Goal: Task Accomplishment & Management: Complete application form

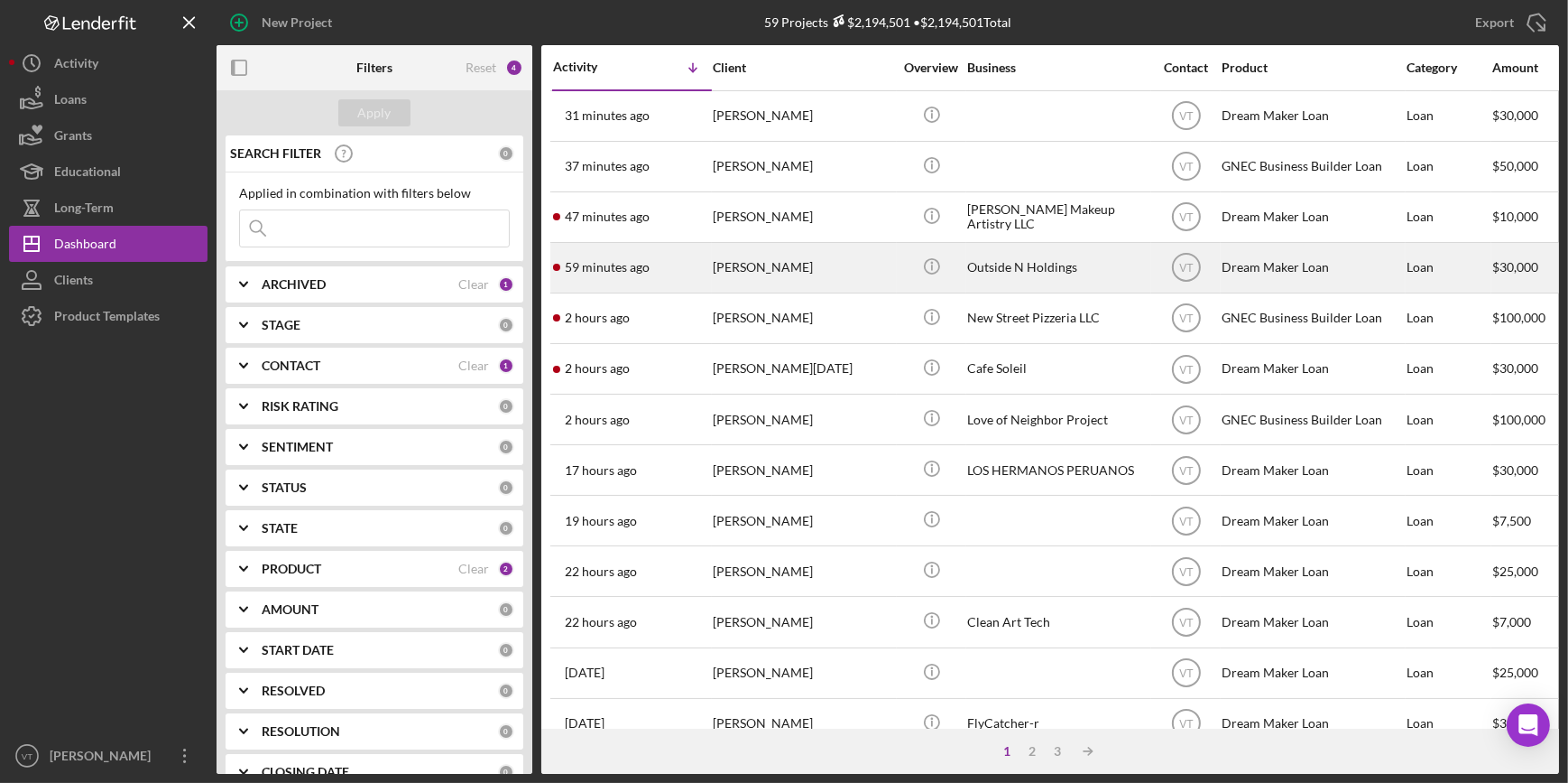
click at [822, 273] on div "[PERSON_NAME]" at bounding box center [802, 267] width 180 height 48
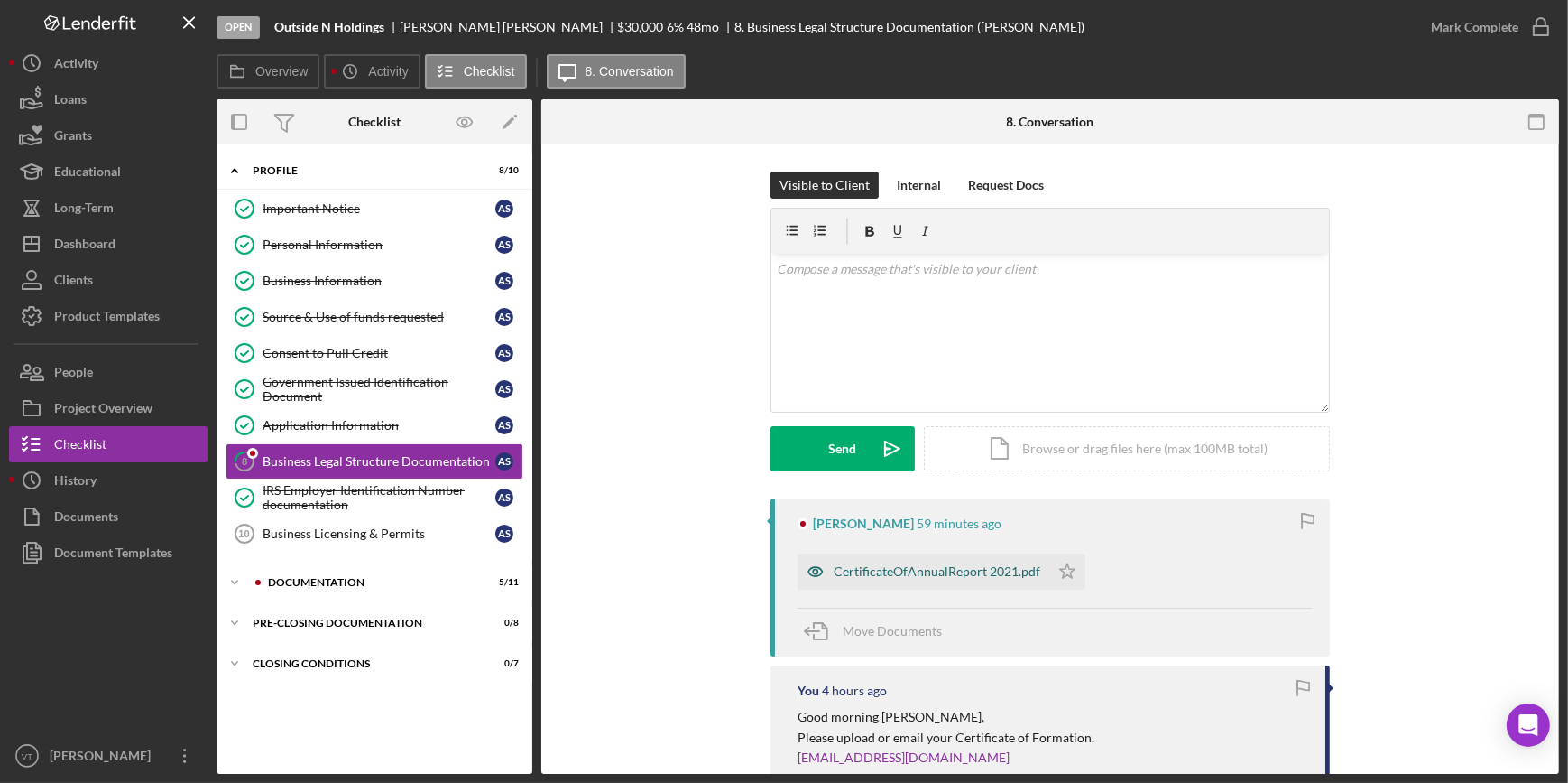
click at [886, 560] on div "CertificateOfAnnualReport 2021.pdf" at bounding box center [923, 570] width 251 height 36
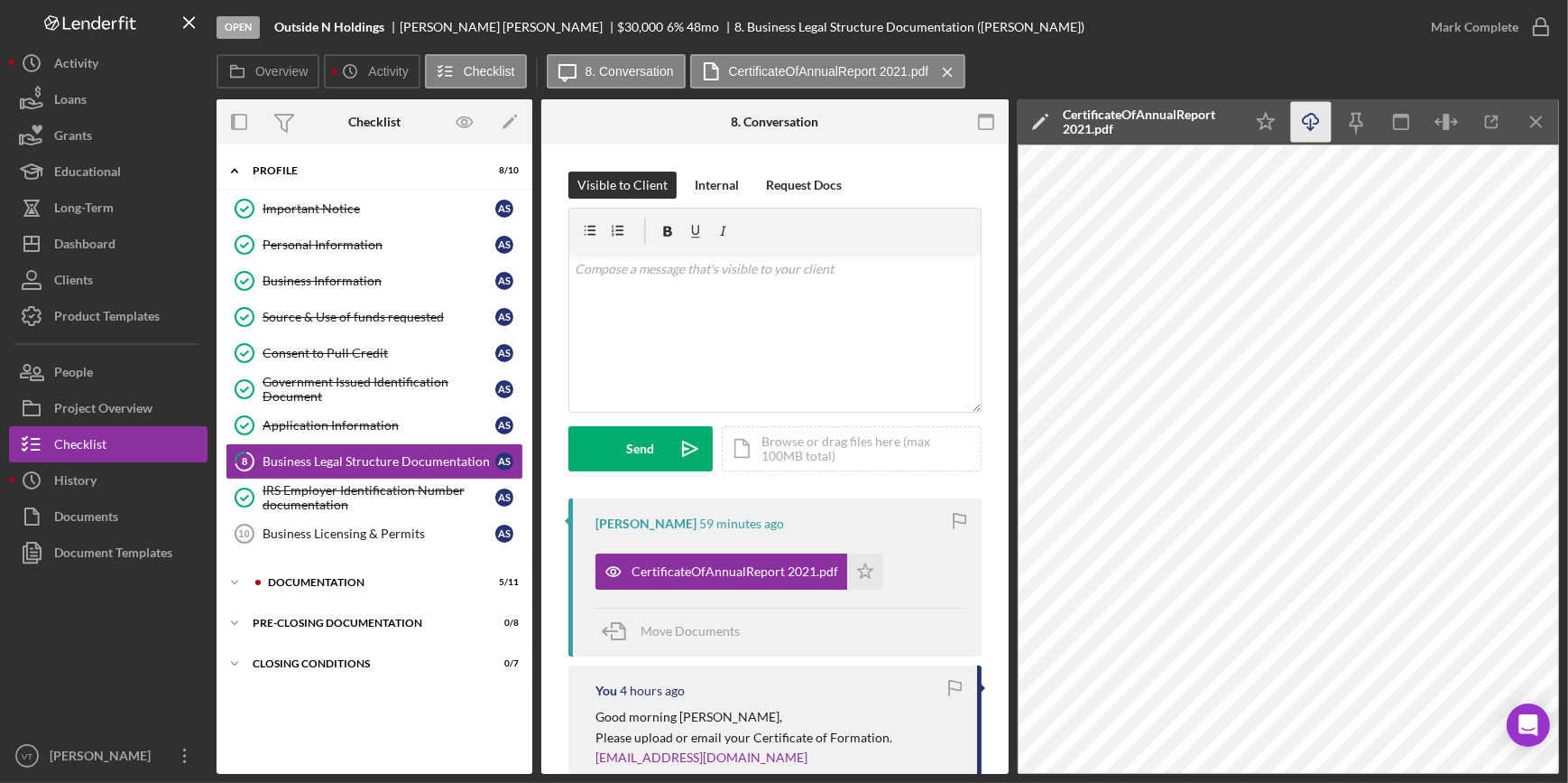
click at [1314, 117] on icon "Icon/Download" at bounding box center [1312, 123] width 41 height 41
click at [238, 577] on icon "Icon/Expander" at bounding box center [234, 582] width 36 height 36
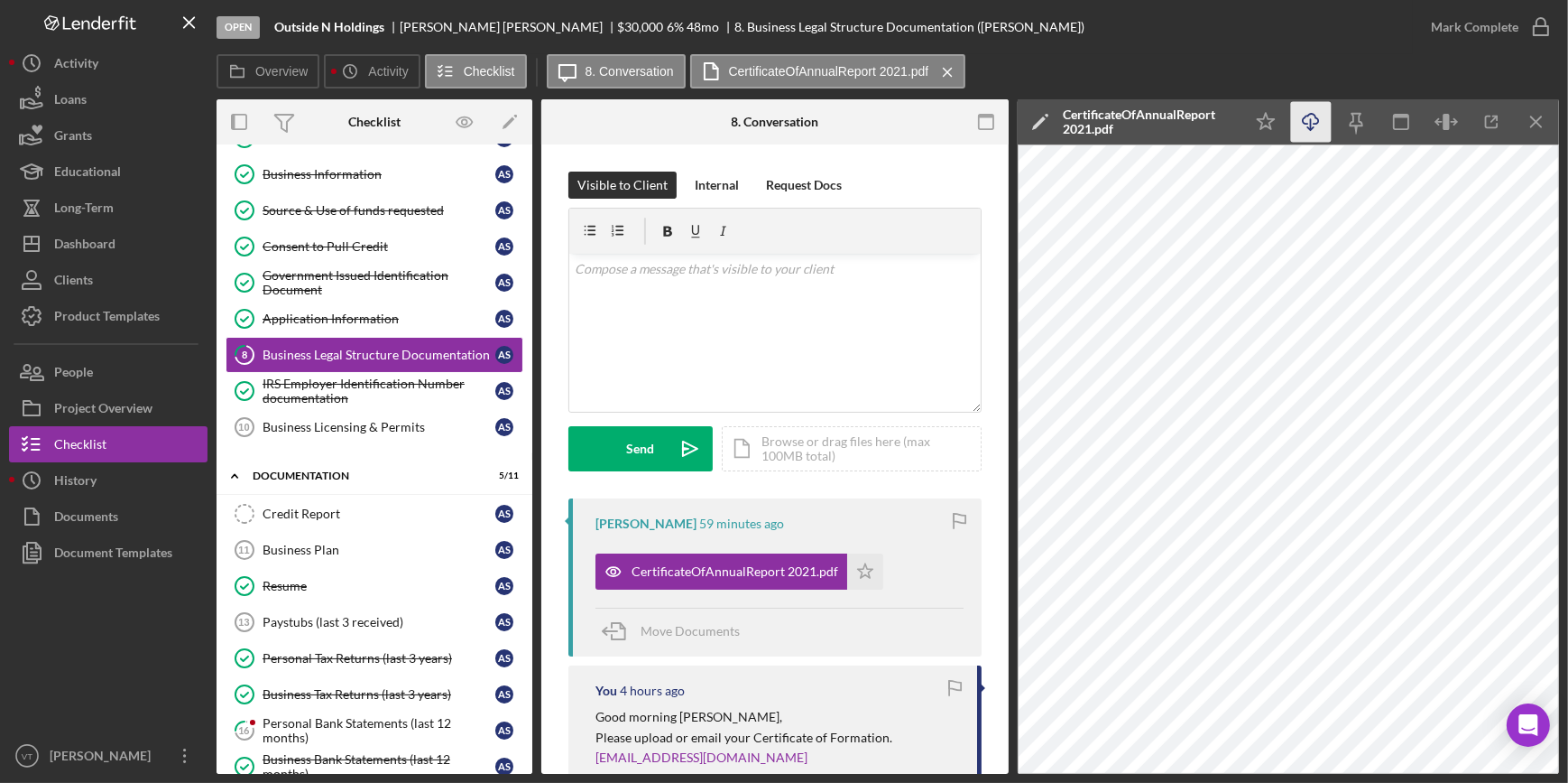
scroll to position [321, 0]
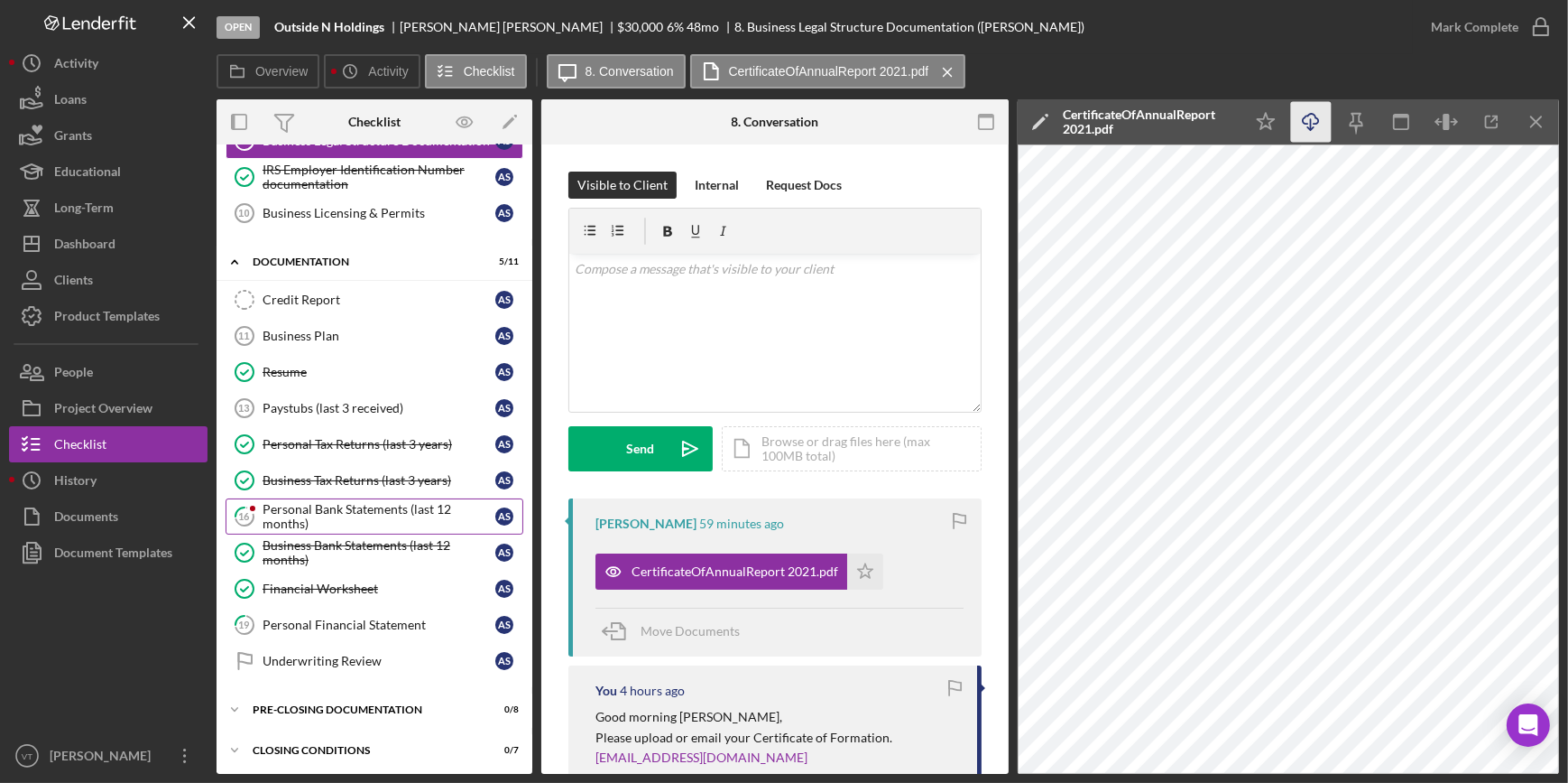
click at [302, 511] on div "Personal Bank Statements (last 12 months)" at bounding box center [378, 517] width 233 height 29
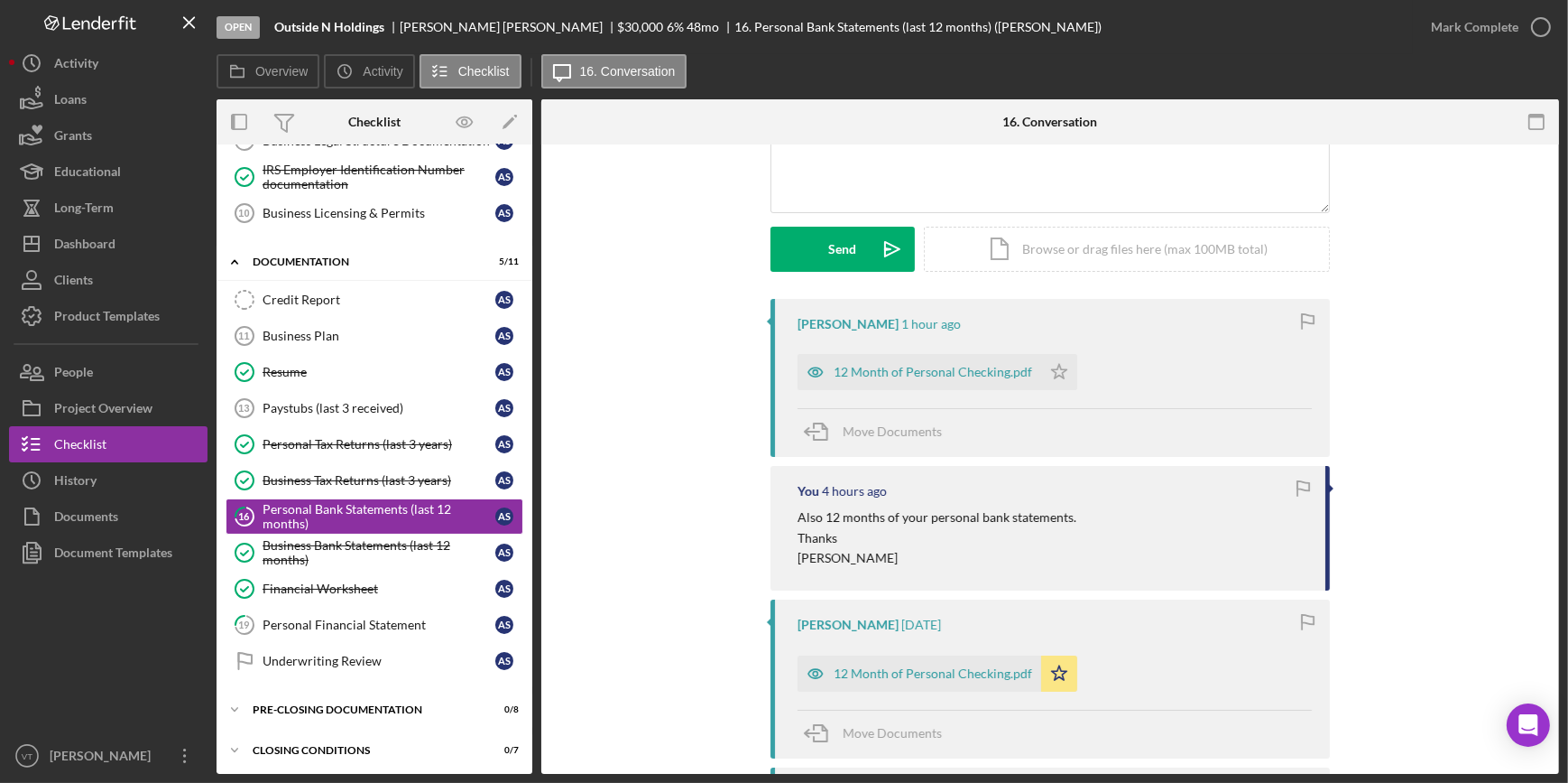
scroll to position [180, 0]
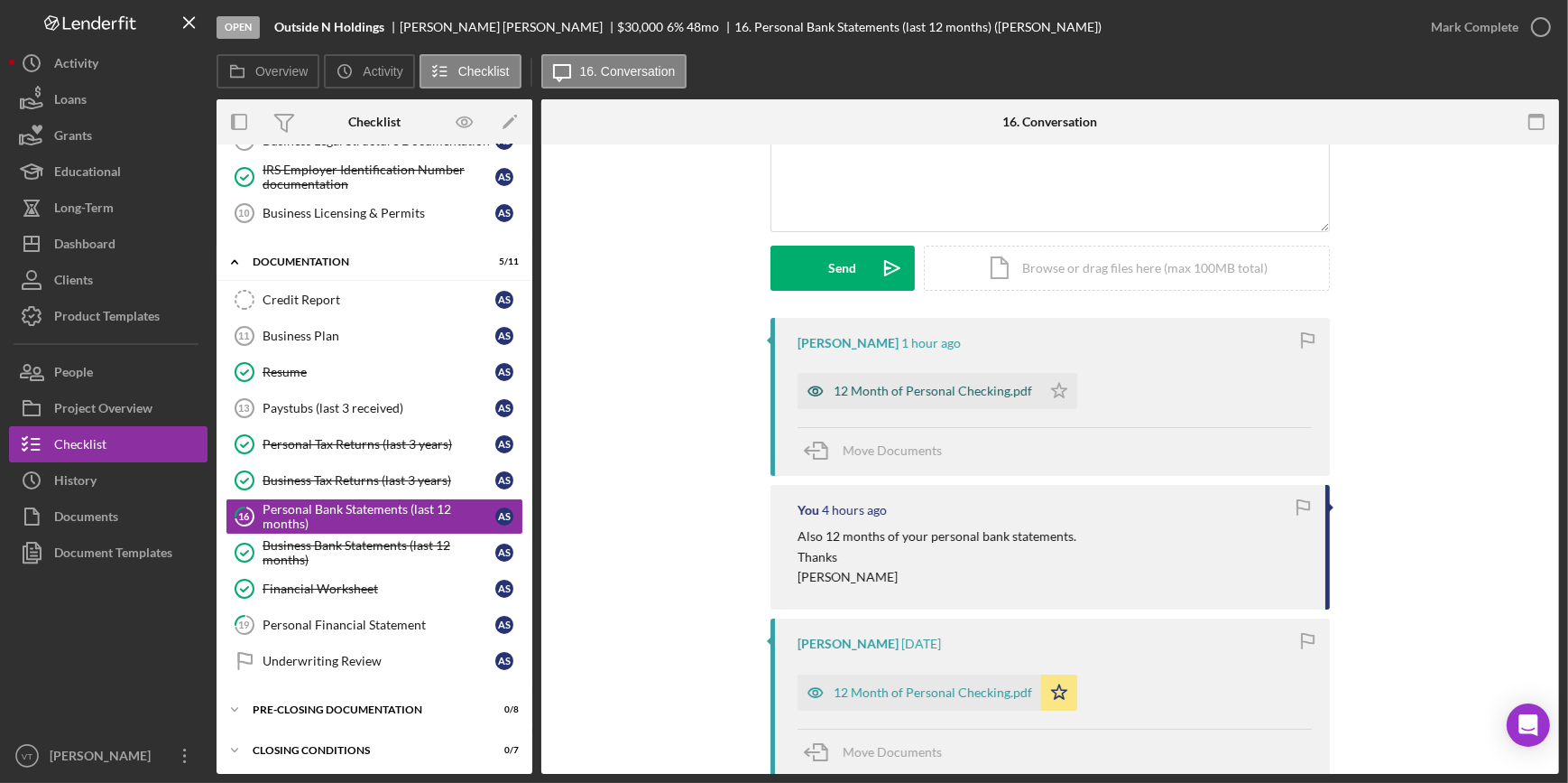
click at [860, 390] on div "12 Month of Personal Checking.pdf" at bounding box center [933, 390] width 199 height 15
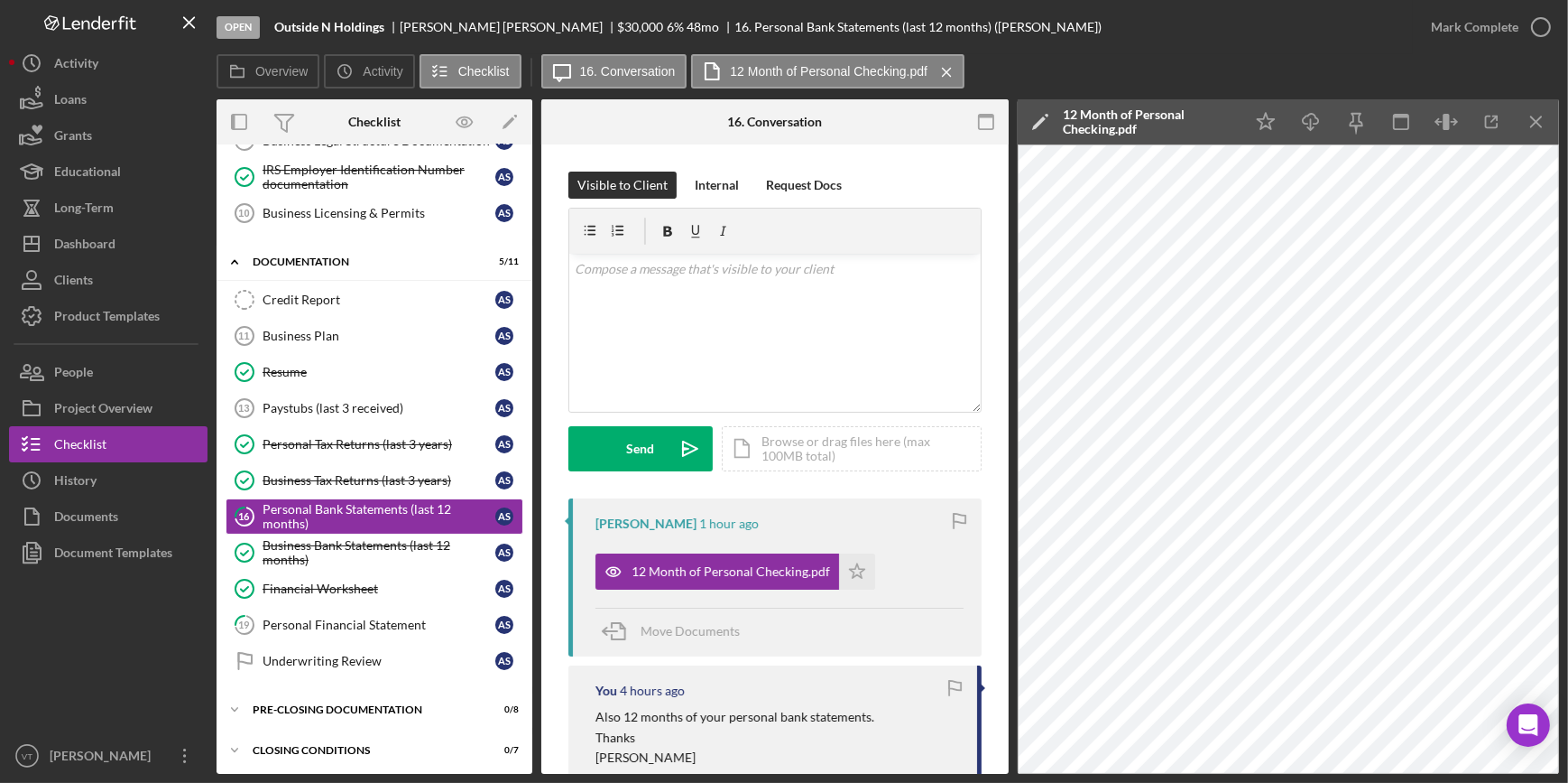
scroll to position [0, 0]
click at [119, 244] on button "Icon/Dashboard Dashboard" at bounding box center [108, 243] width 199 height 36
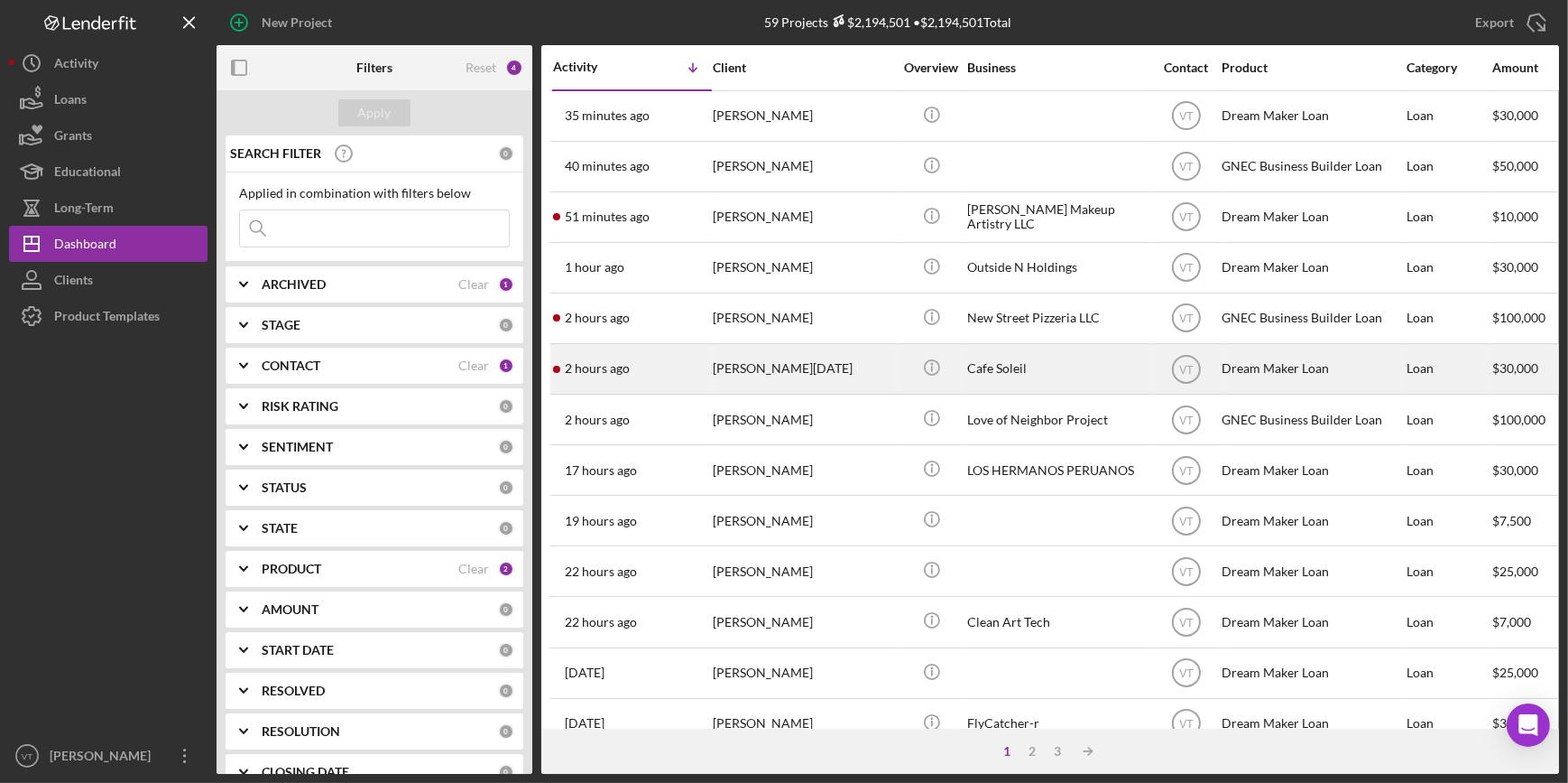
click at [797, 371] on div "[PERSON_NAME][DATE]" at bounding box center [802, 369] width 180 height 48
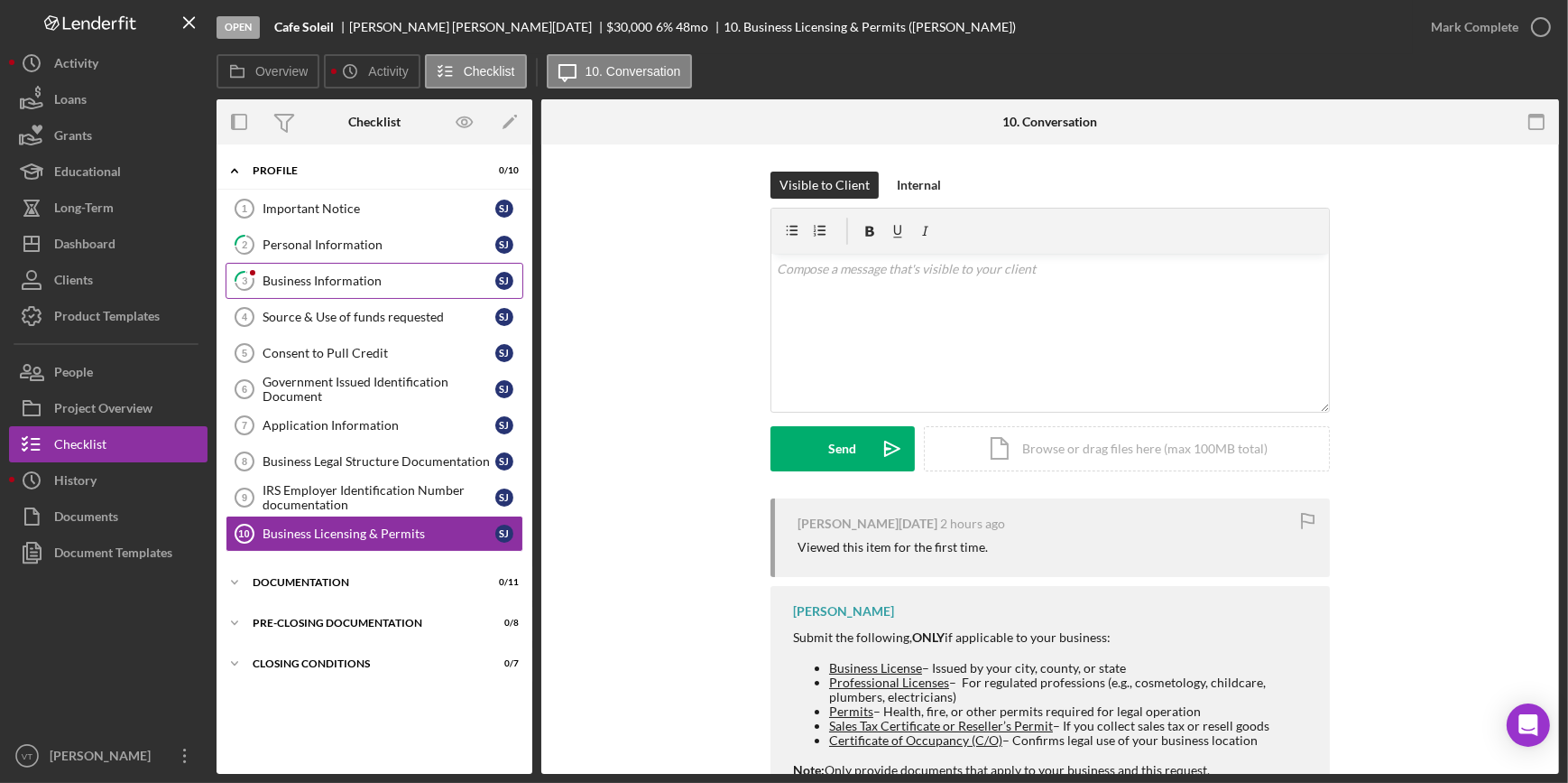
click at [332, 273] on div "Business Information" at bounding box center [378, 280] width 233 height 15
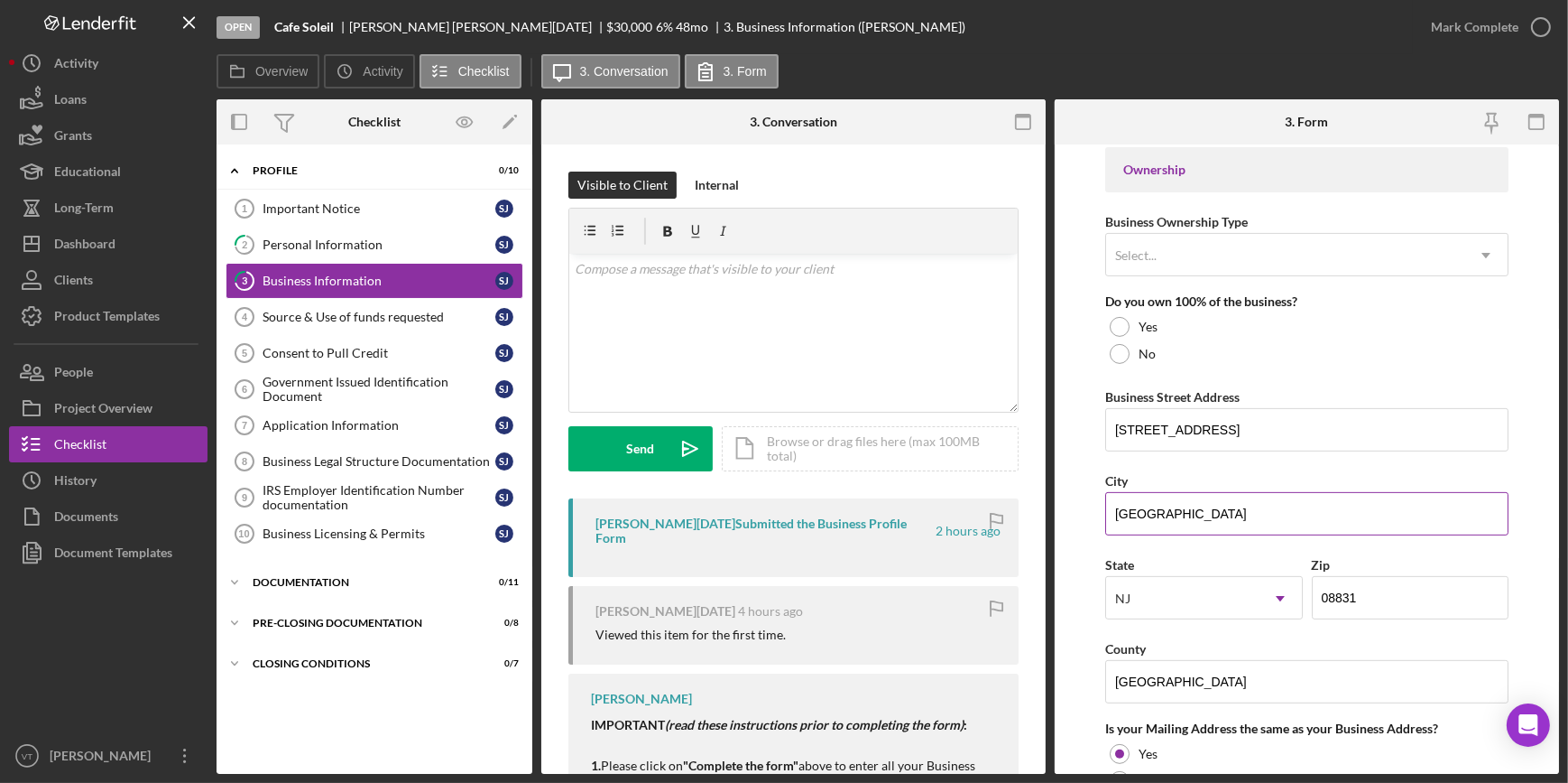
scroll to position [820, 0]
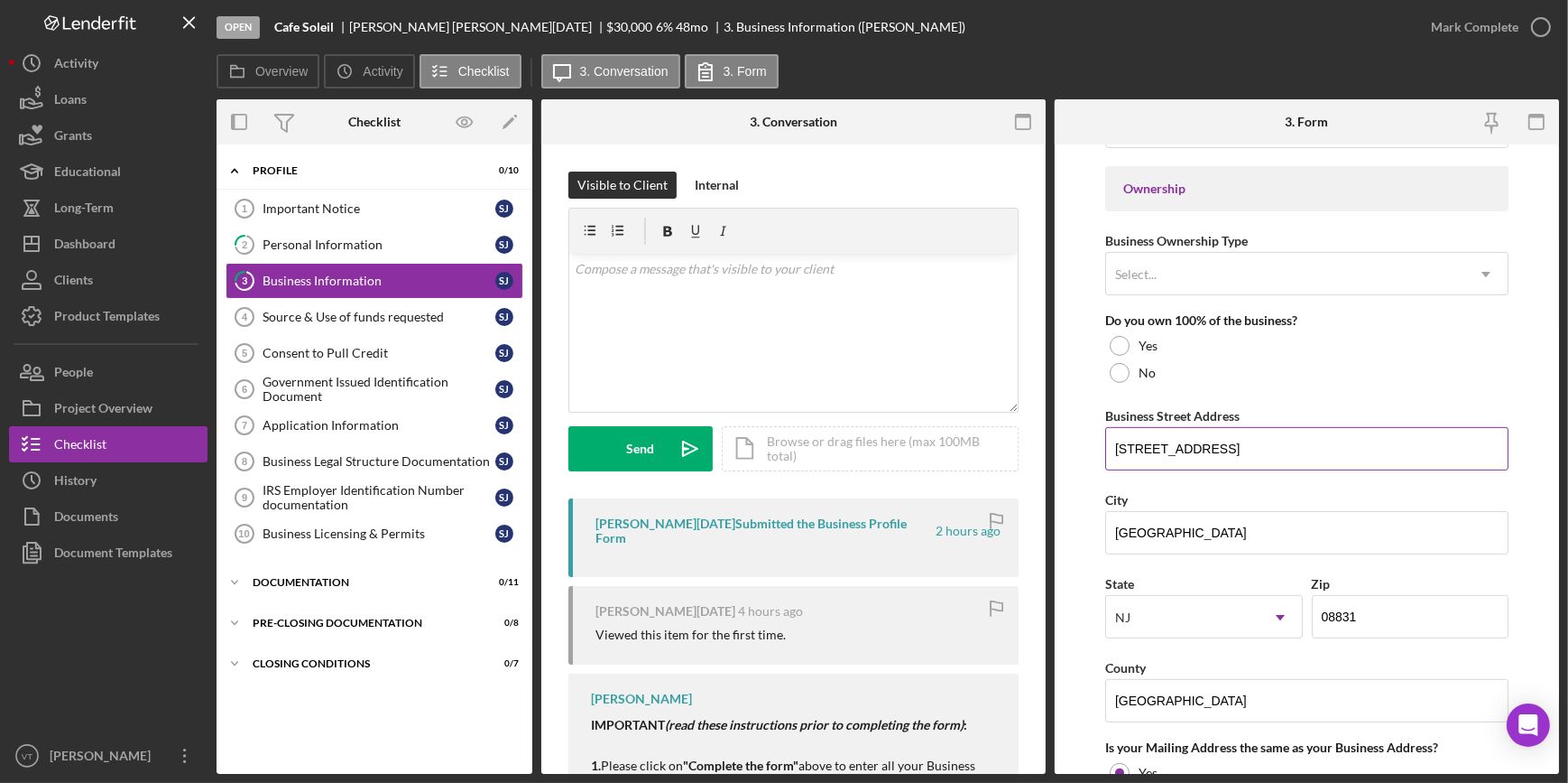
drag, startPoint x: 1205, startPoint y: 445, endPoint x: 1109, endPoint y: 446, distance: 96.0
click at [1109, 446] on input "[STREET_ADDRESS]" at bounding box center [1307, 449] width 403 height 43
click at [1443, 33] on div "Mark Complete" at bounding box center [1474, 26] width 88 height 36
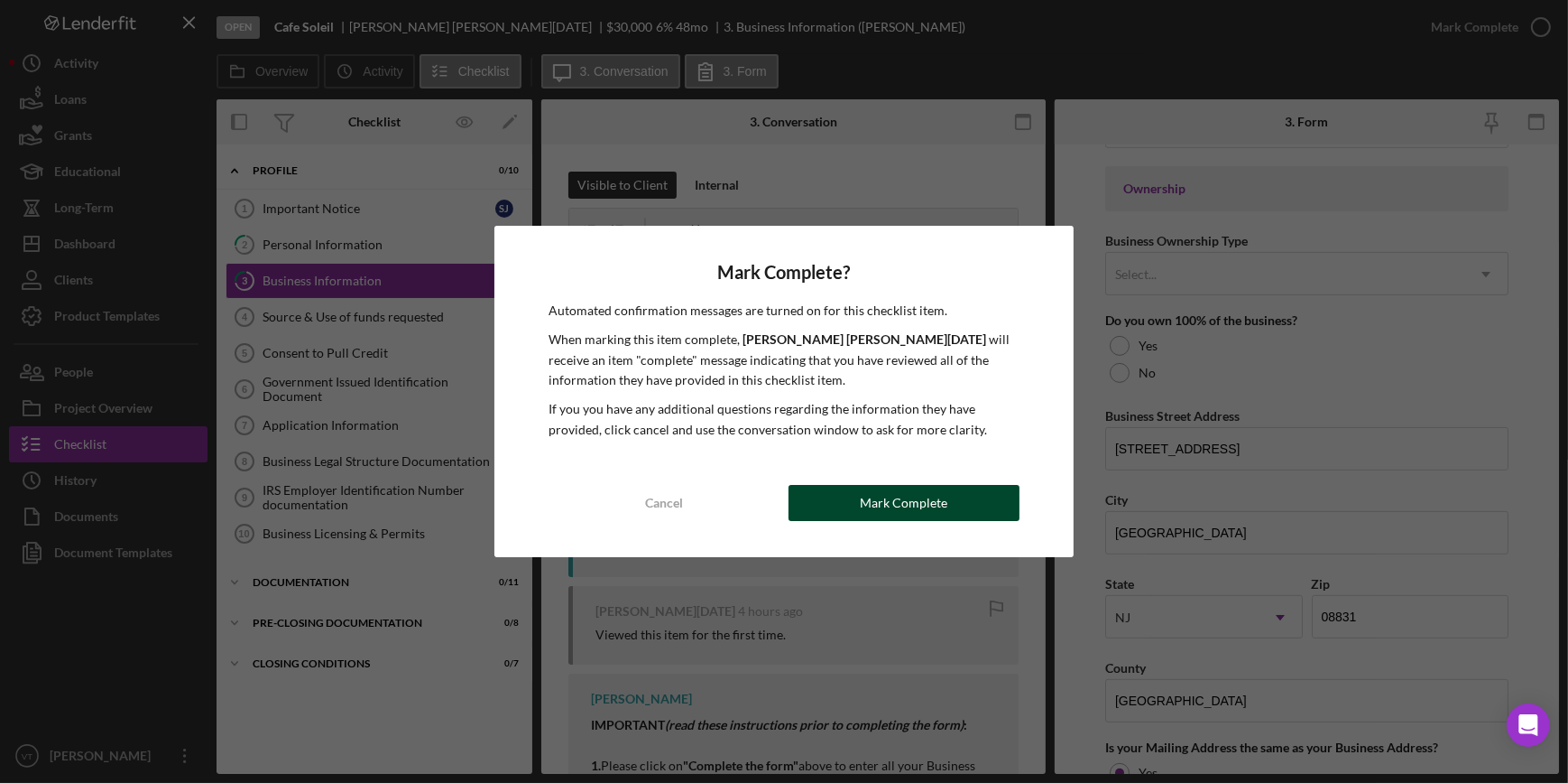
click at [951, 517] on button "Mark Complete" at bounding box center [903, 502] width 231 height 36
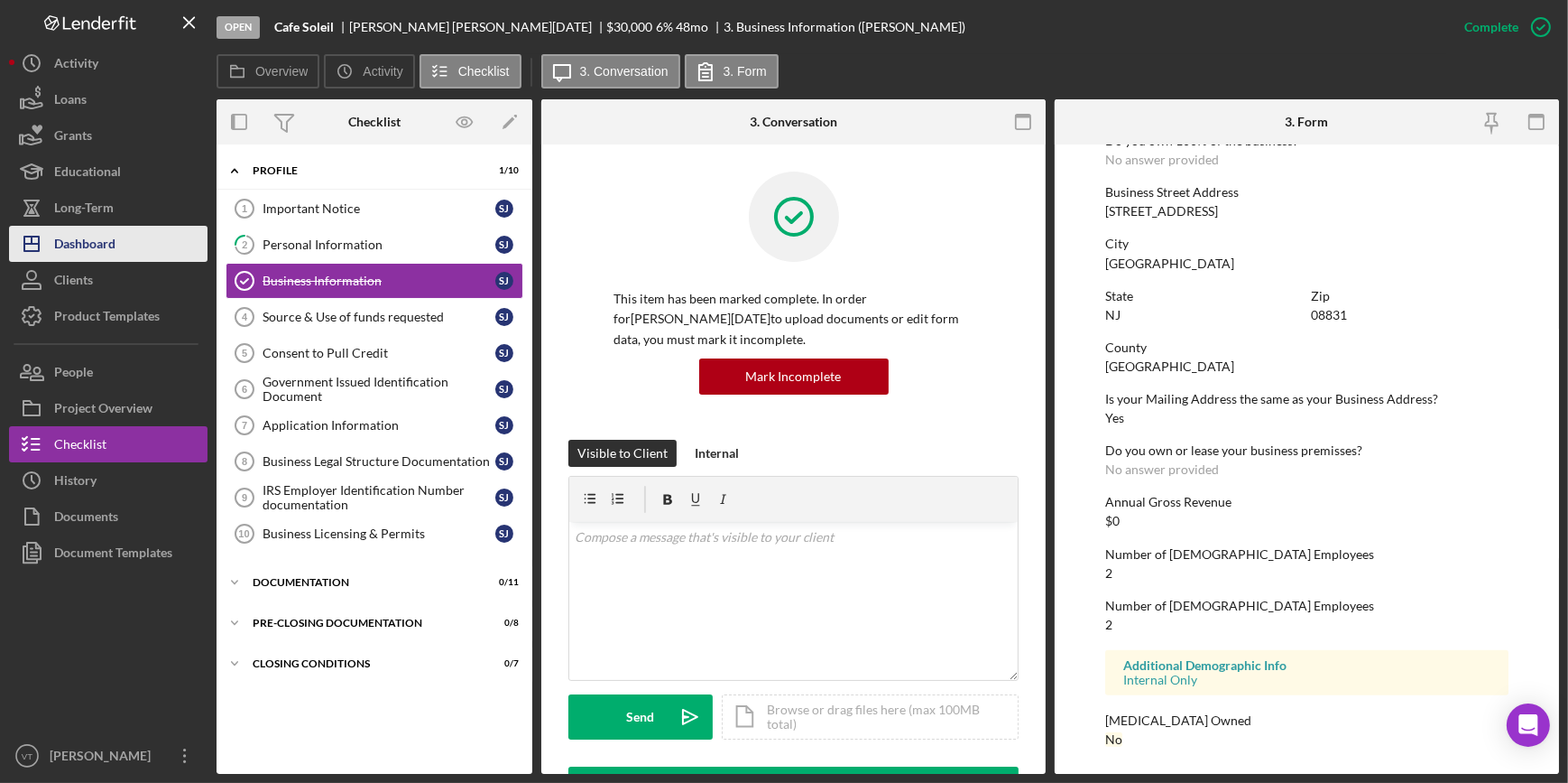
scroll to position [587, 0]
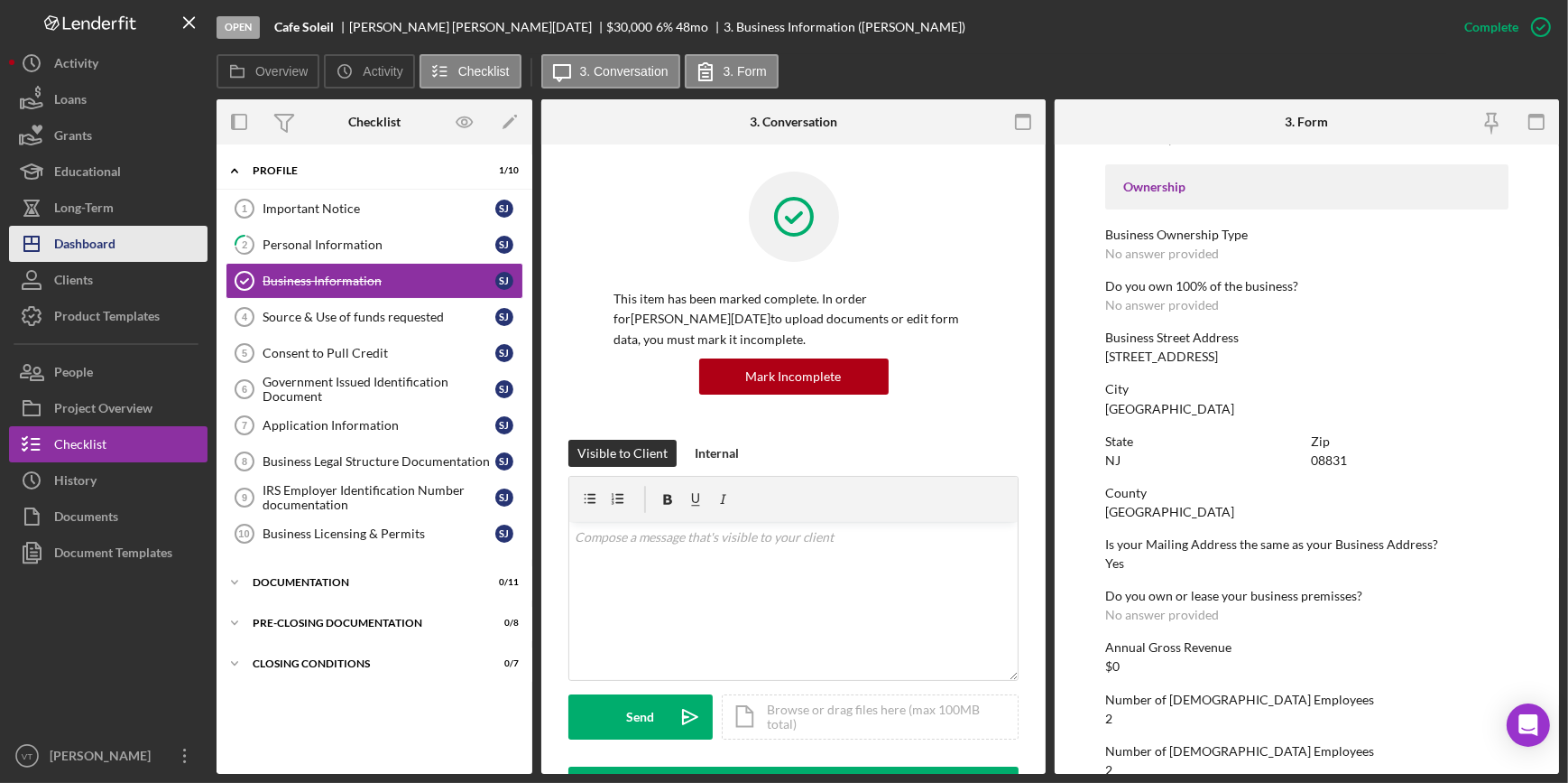
click at [110, 250] on div "Dashboard" at bounding box center [85, 246] width 61 height 41
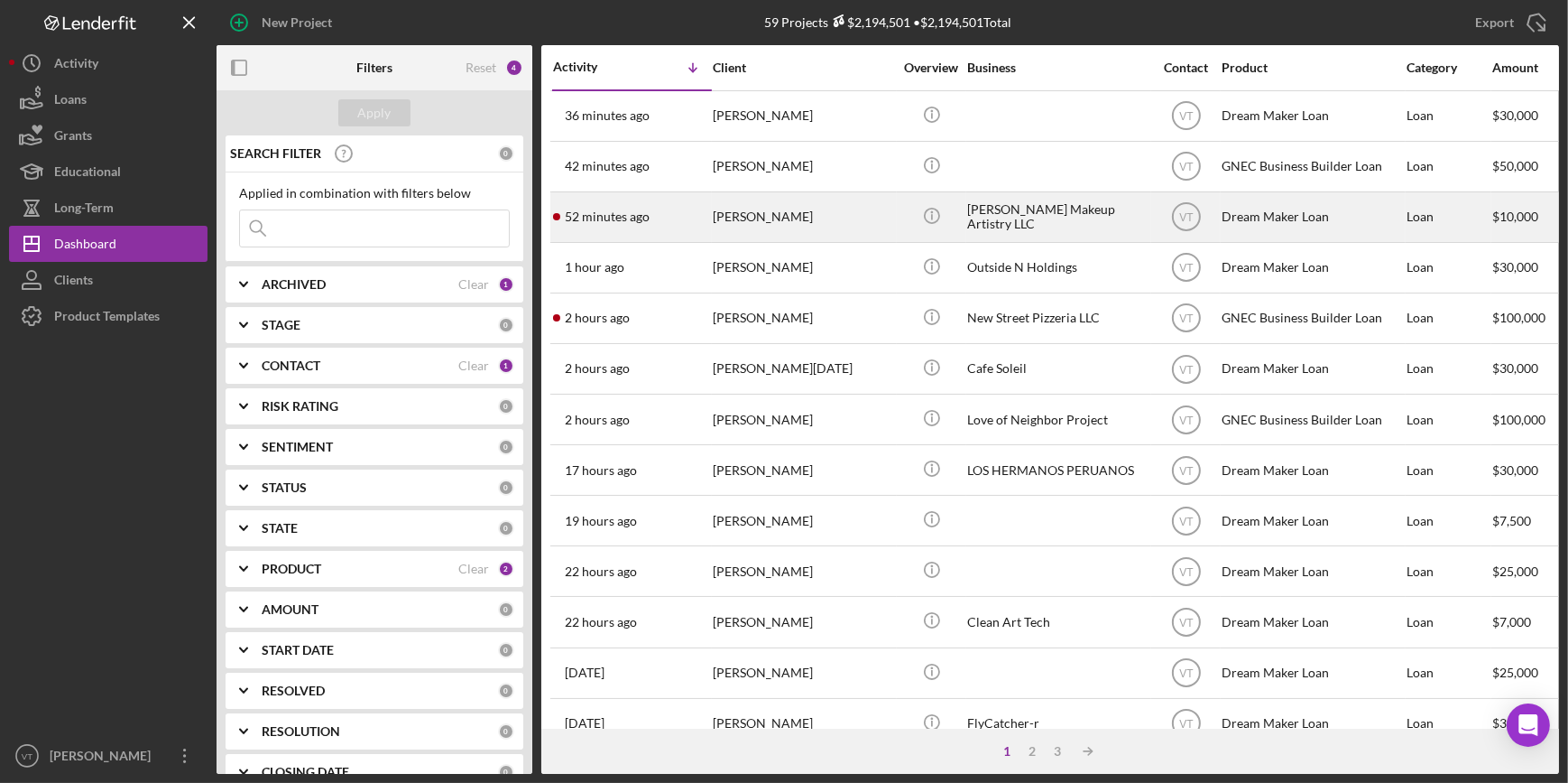
click at [796, 224] on div "[PERSON_NAME]" at bounding box center [802, 216] width 180 height 48
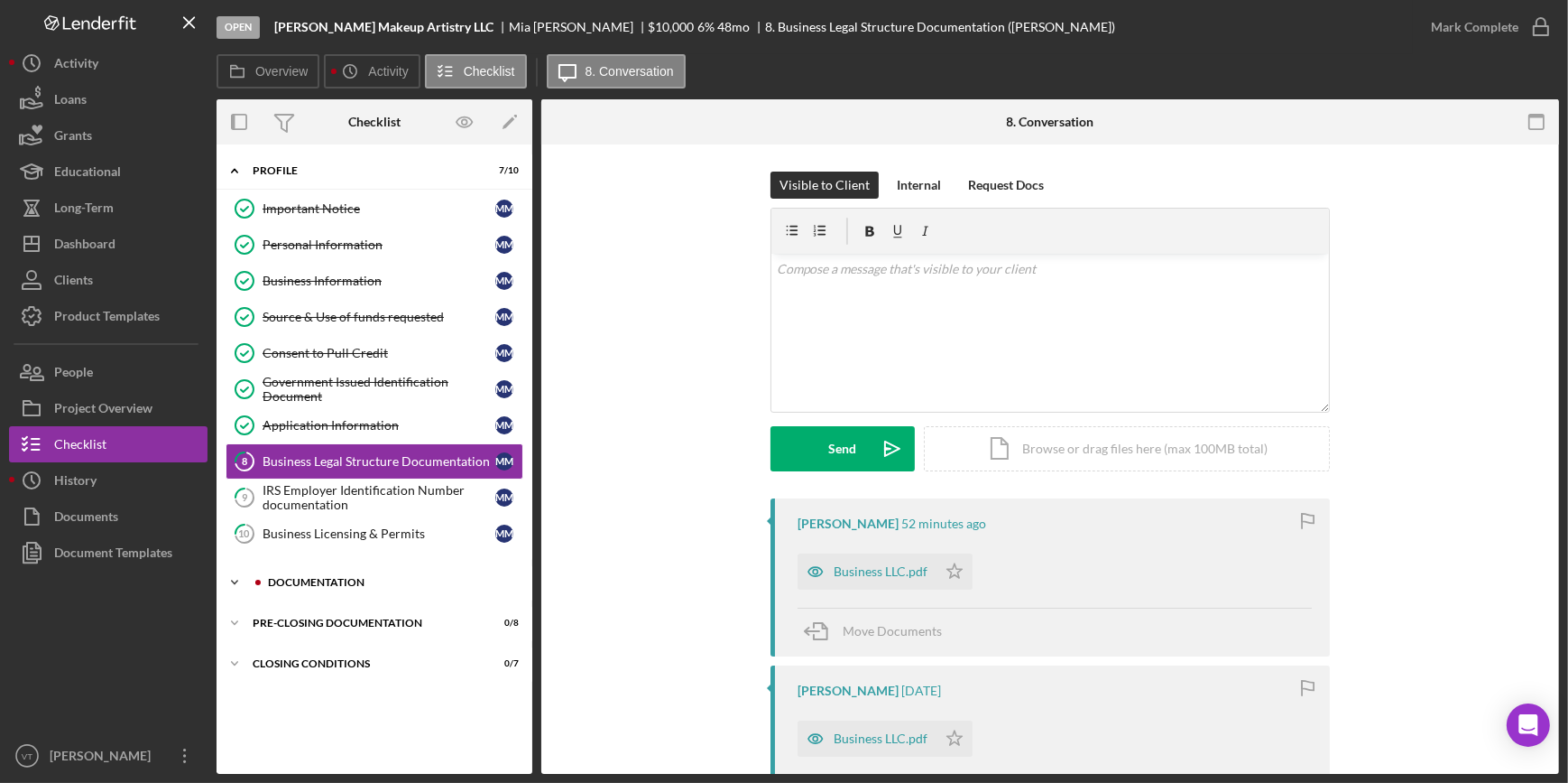
click at [235, 582] on icon "Icon/Expander" at bounding box center [234, 582] width 36 height 36
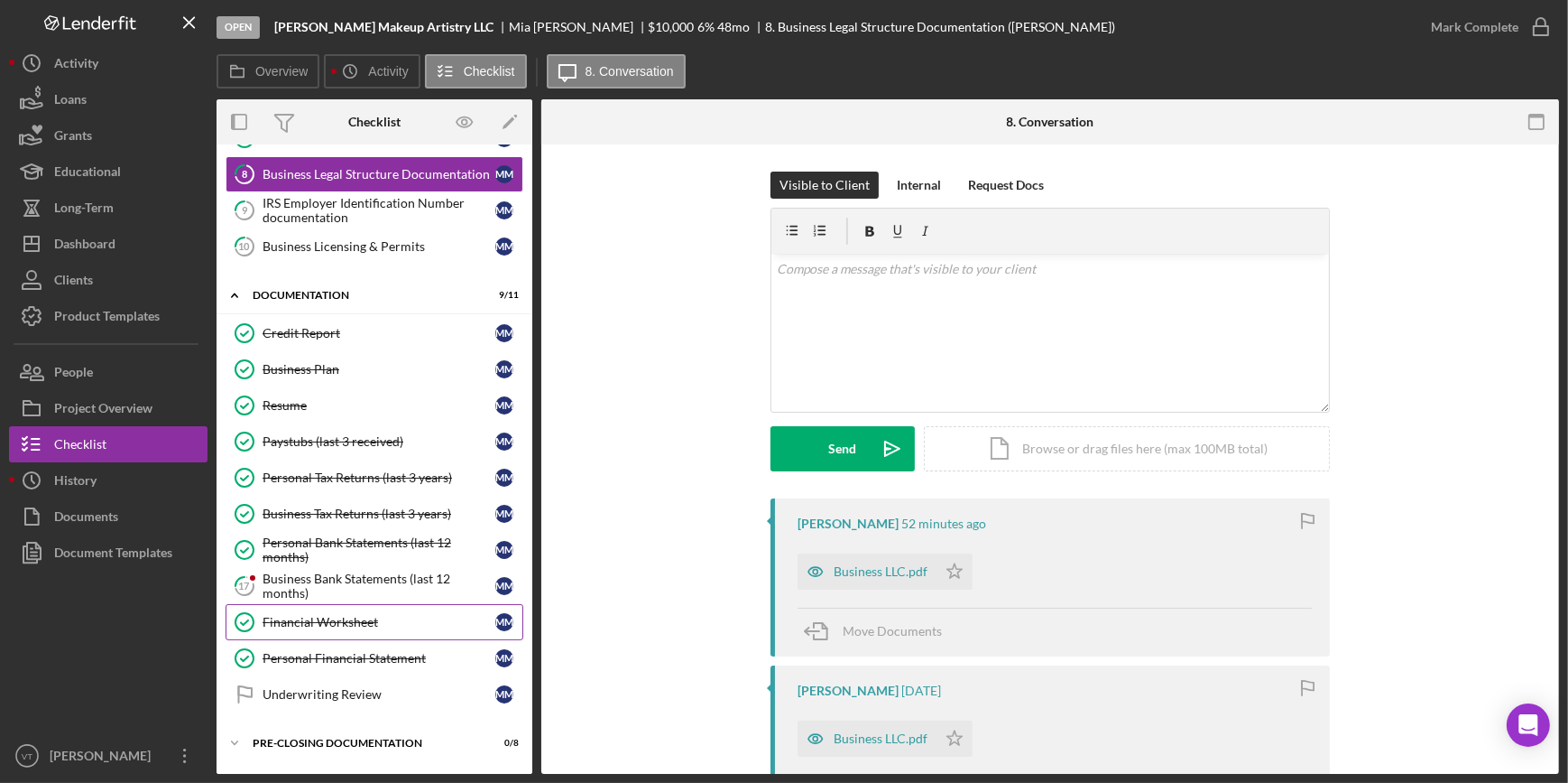
scroll to position [321, 0]
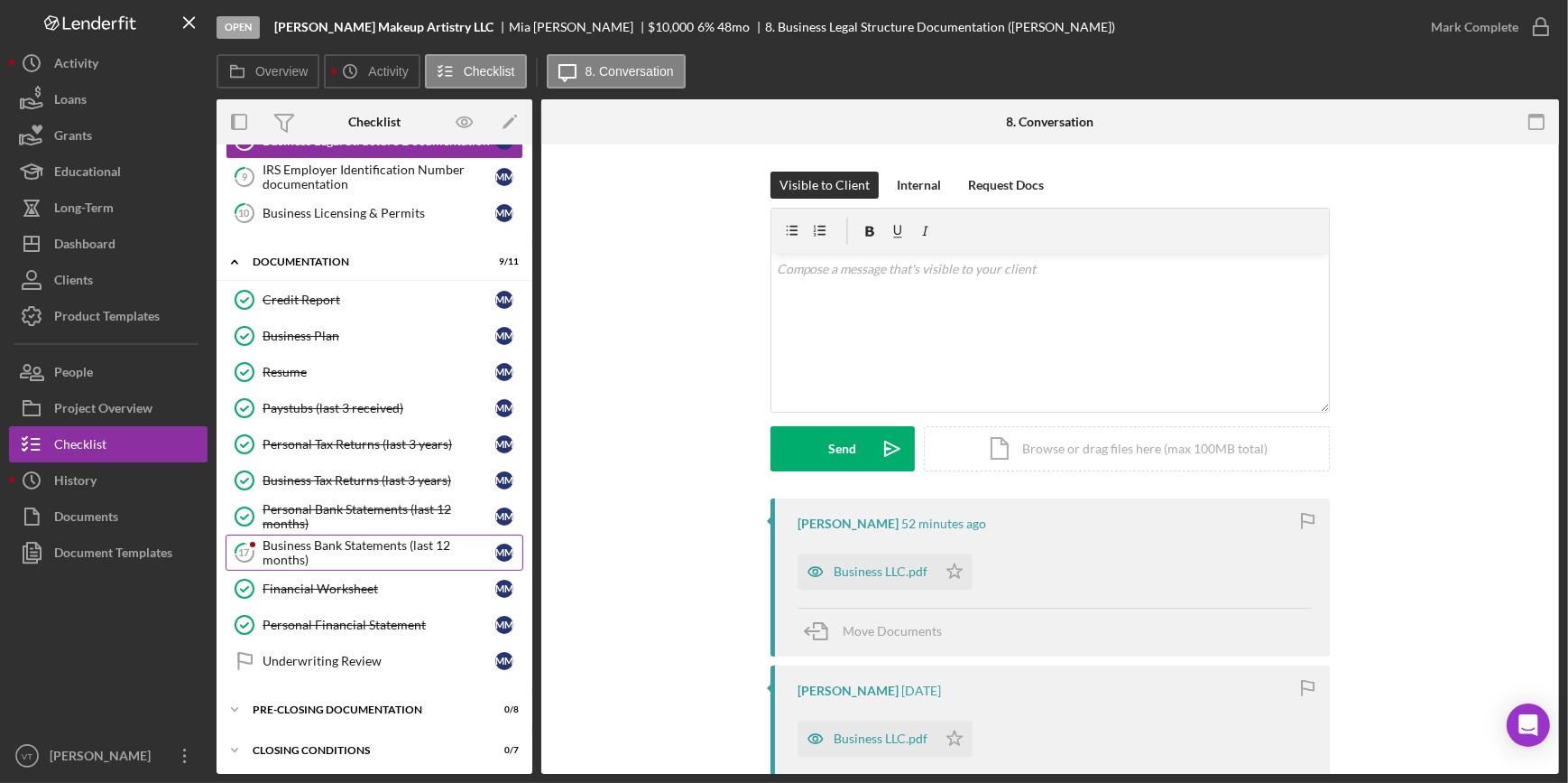
click at [339, 539] on div "Business Bank Statements (last 12 months)" at bounding box center [378, 553] width 233 height 29
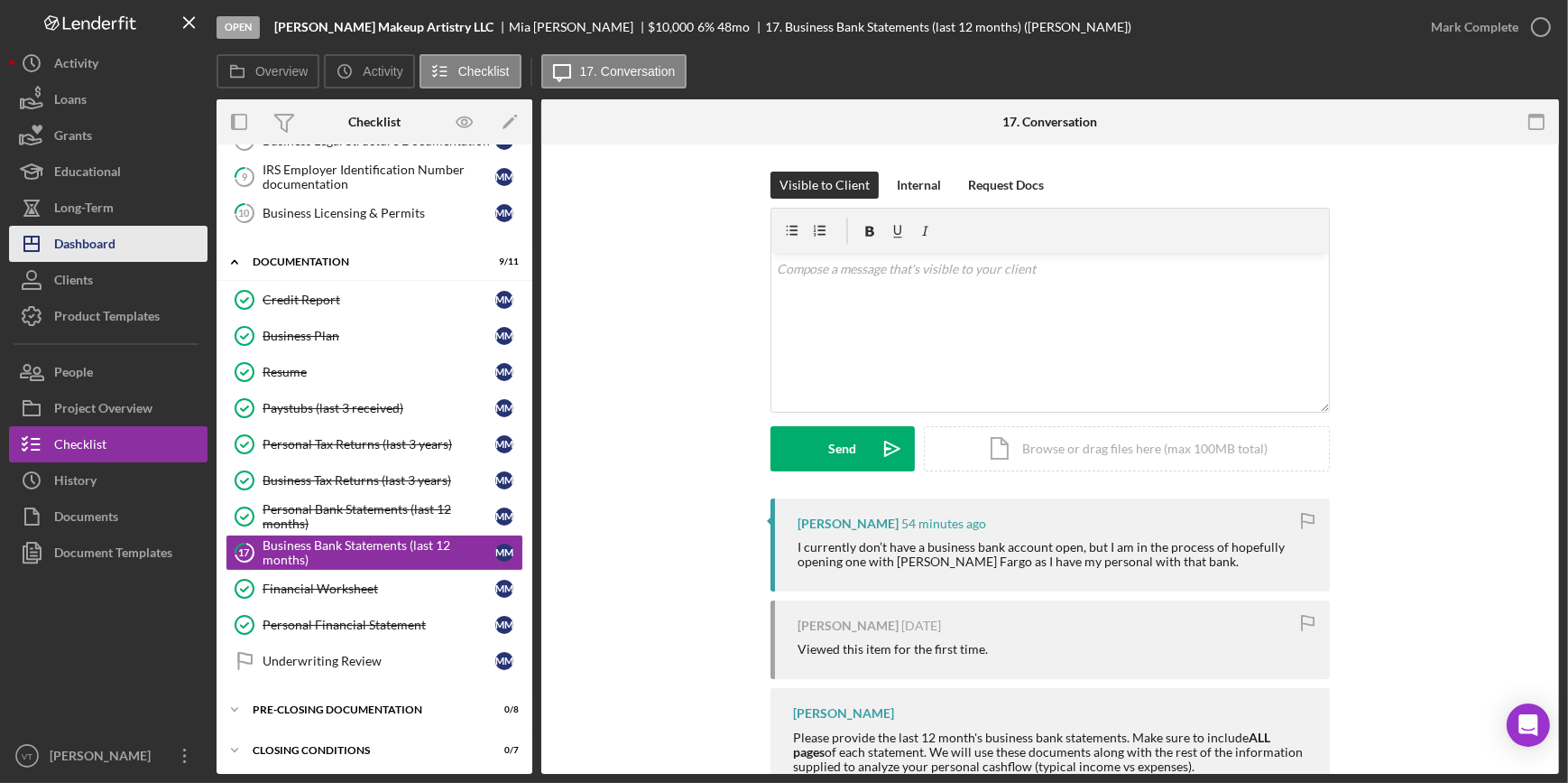
click at [102, 247] on div "Dashboard" at bounding box center [85, 246] width 61 height 41
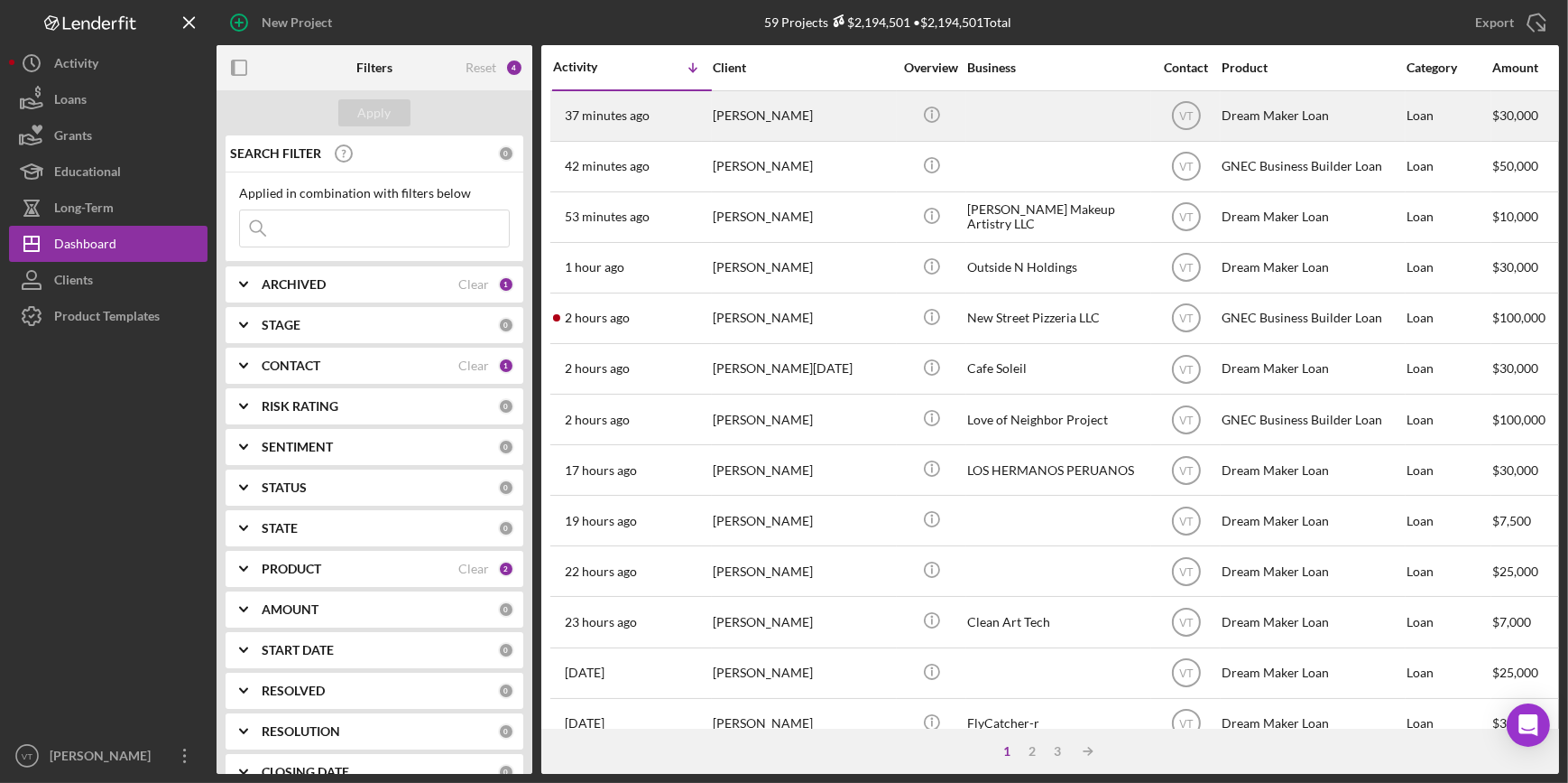
click at [734, 108] on div "[PERSON_NAME]" at bounding box center [802, 115] width 180 height 48
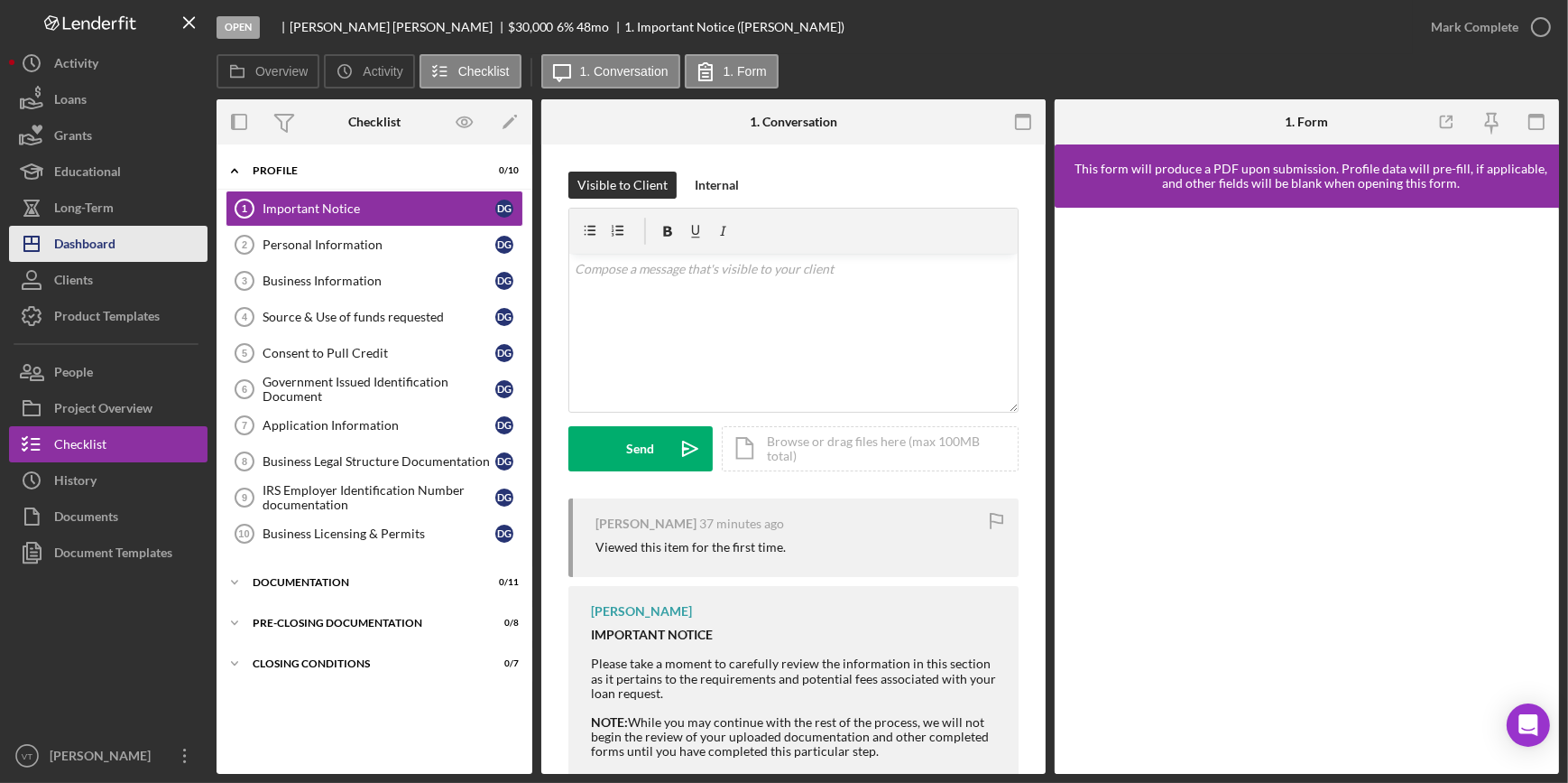
click at [131, 238] on button "Icon/Dashboard Dashboard" at bounding box center [108, 243] width 199 height 36
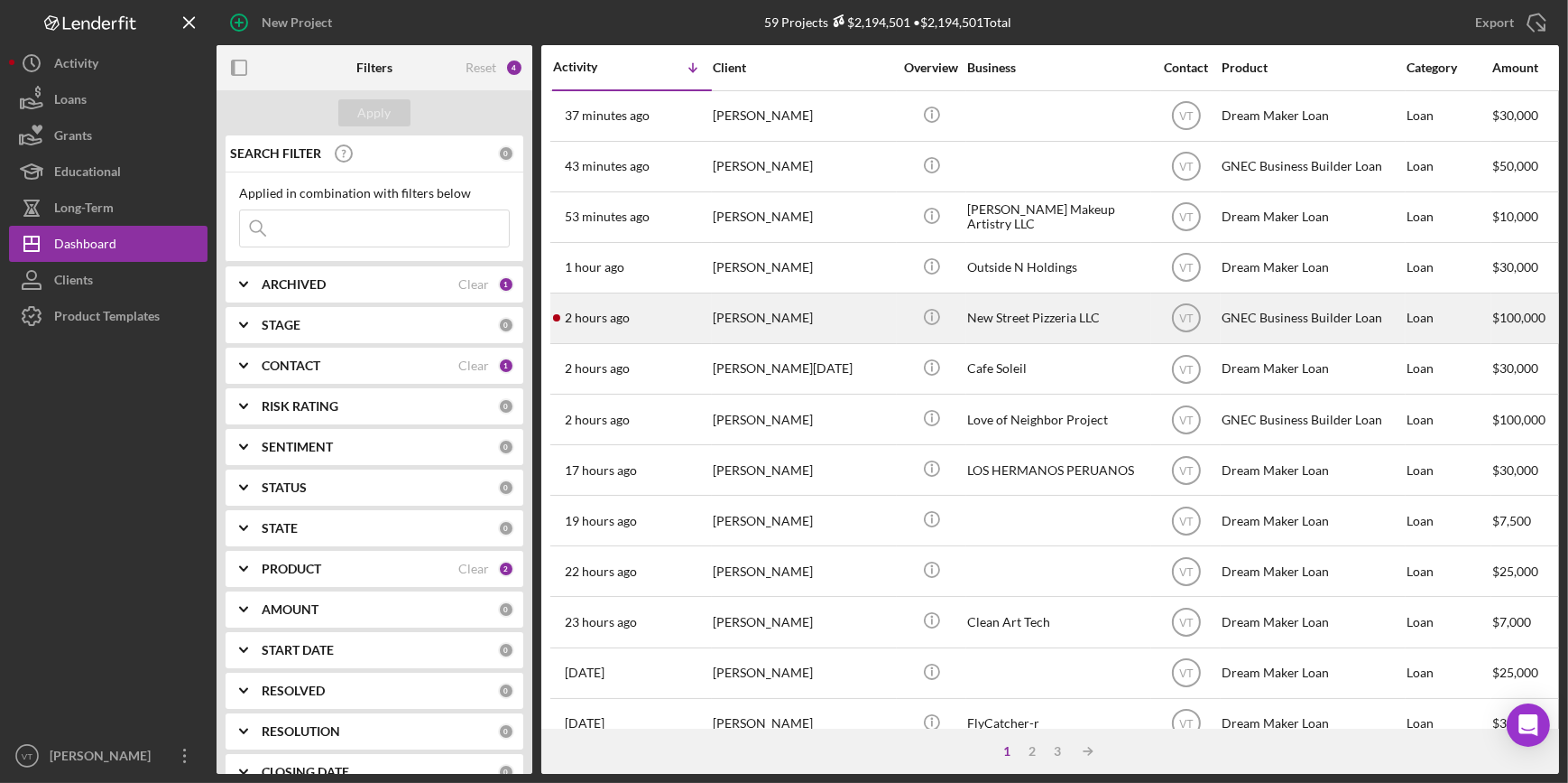
click at [665, 330] on div "2 hours ago [PERSON_NAME]" at bounding box center [631, 318] width 158 height 48
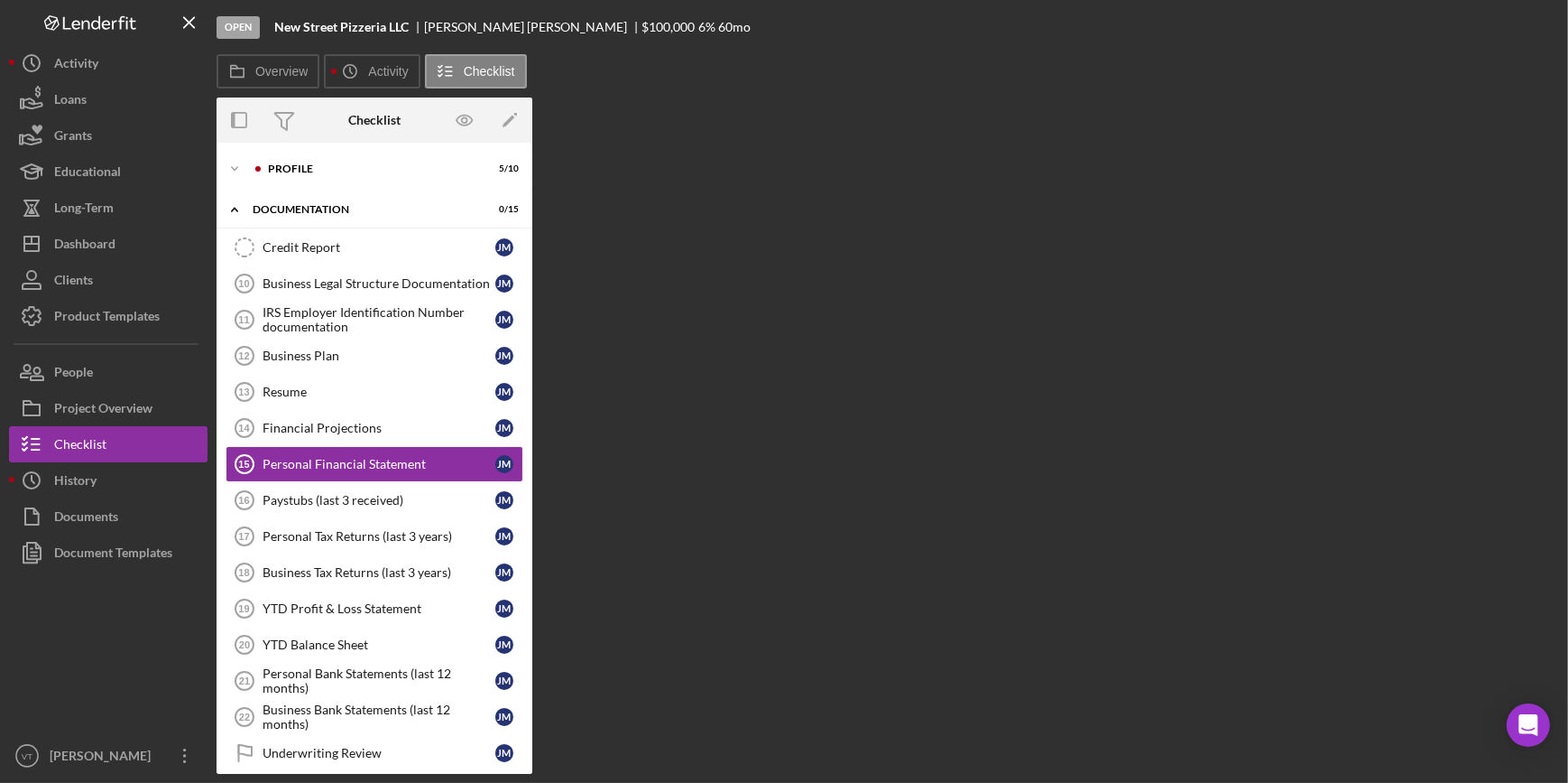
scroll to position [5, 0]
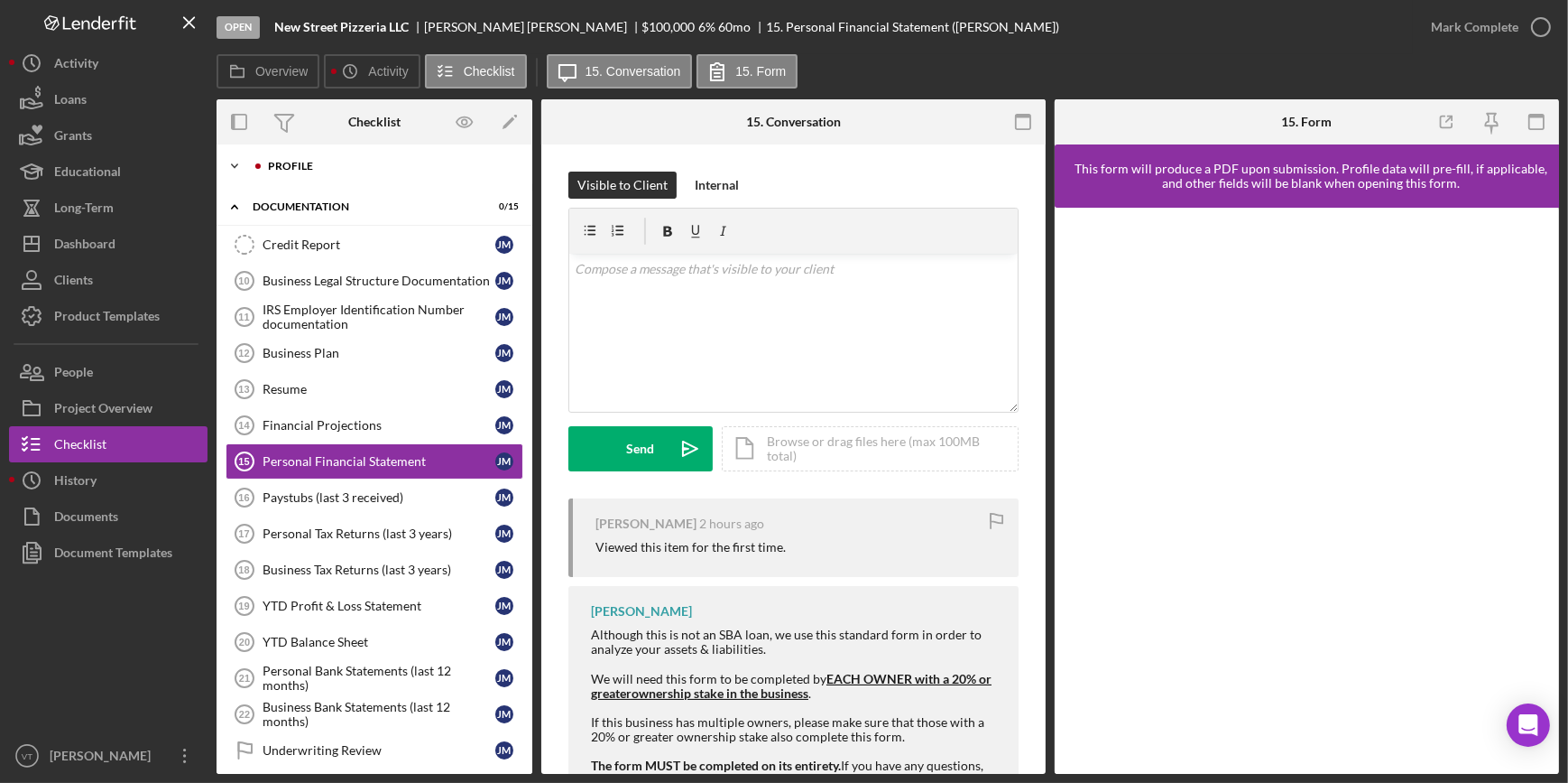
click at [244, 155] on icon "Icon/Expander" at bounding box center [234, 166] width 36 height 36
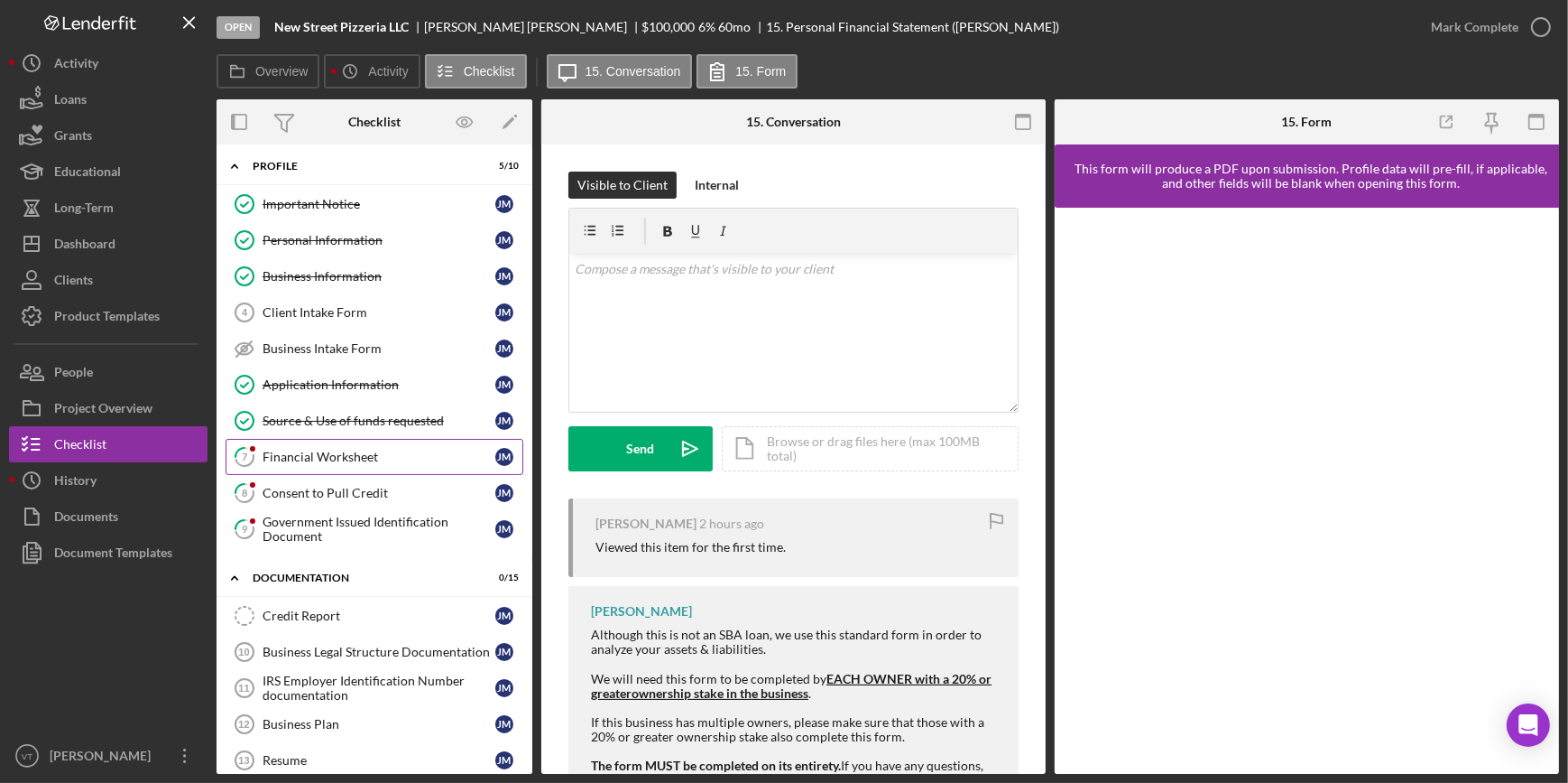
click at [308, 459] on div "Financial Worksheet" at bounding box center [378, 456] width 233 height 15
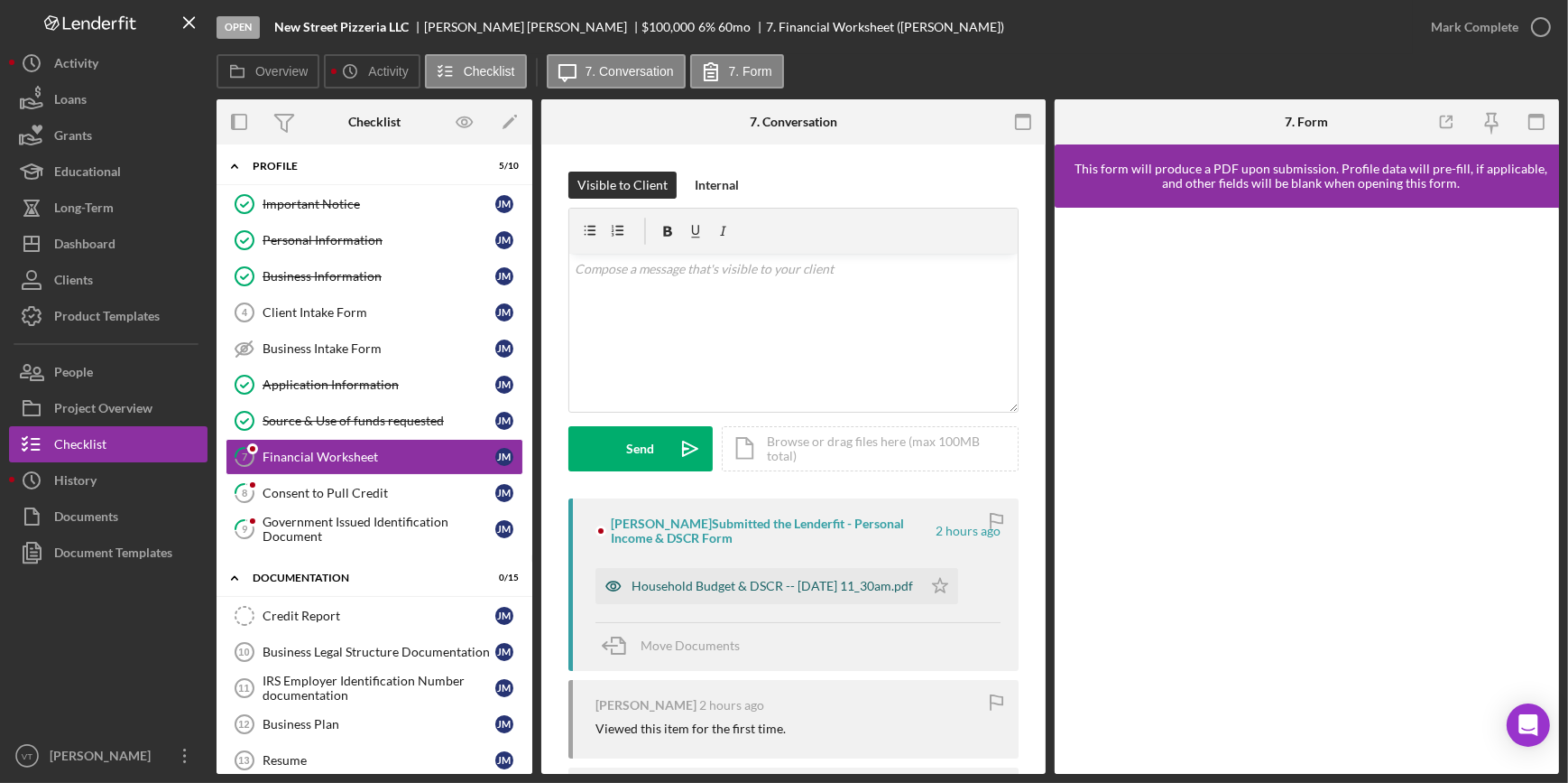
click at [780, 589] on div "Household Budget & DSCR -- [DATE] 11_30am.pdf" at bounding box center [772, 585] width 282 height 15
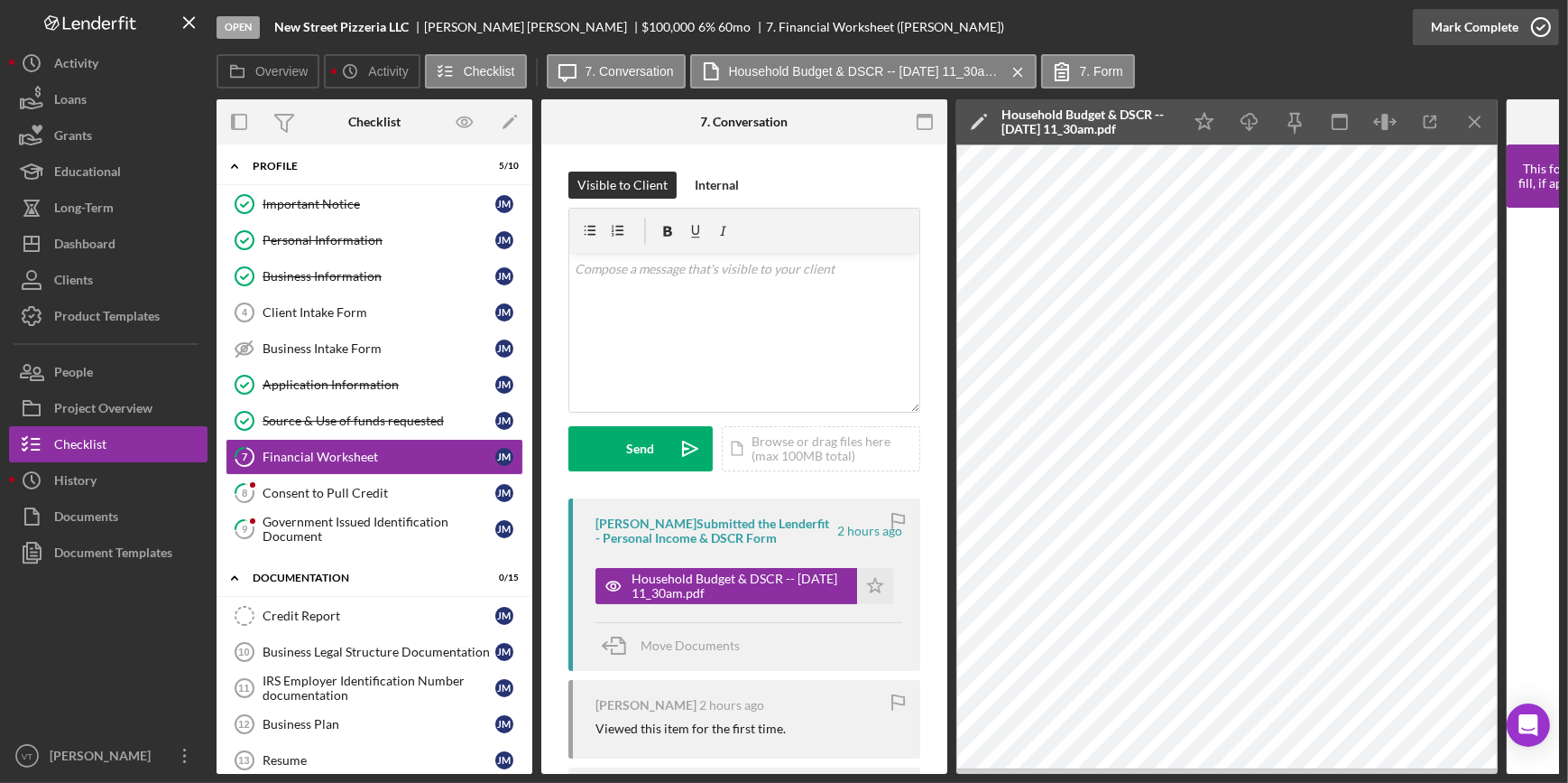
click at [1459, 28] on div "Mark Complete" at bounding box center [1474, 26] width 88 height 36
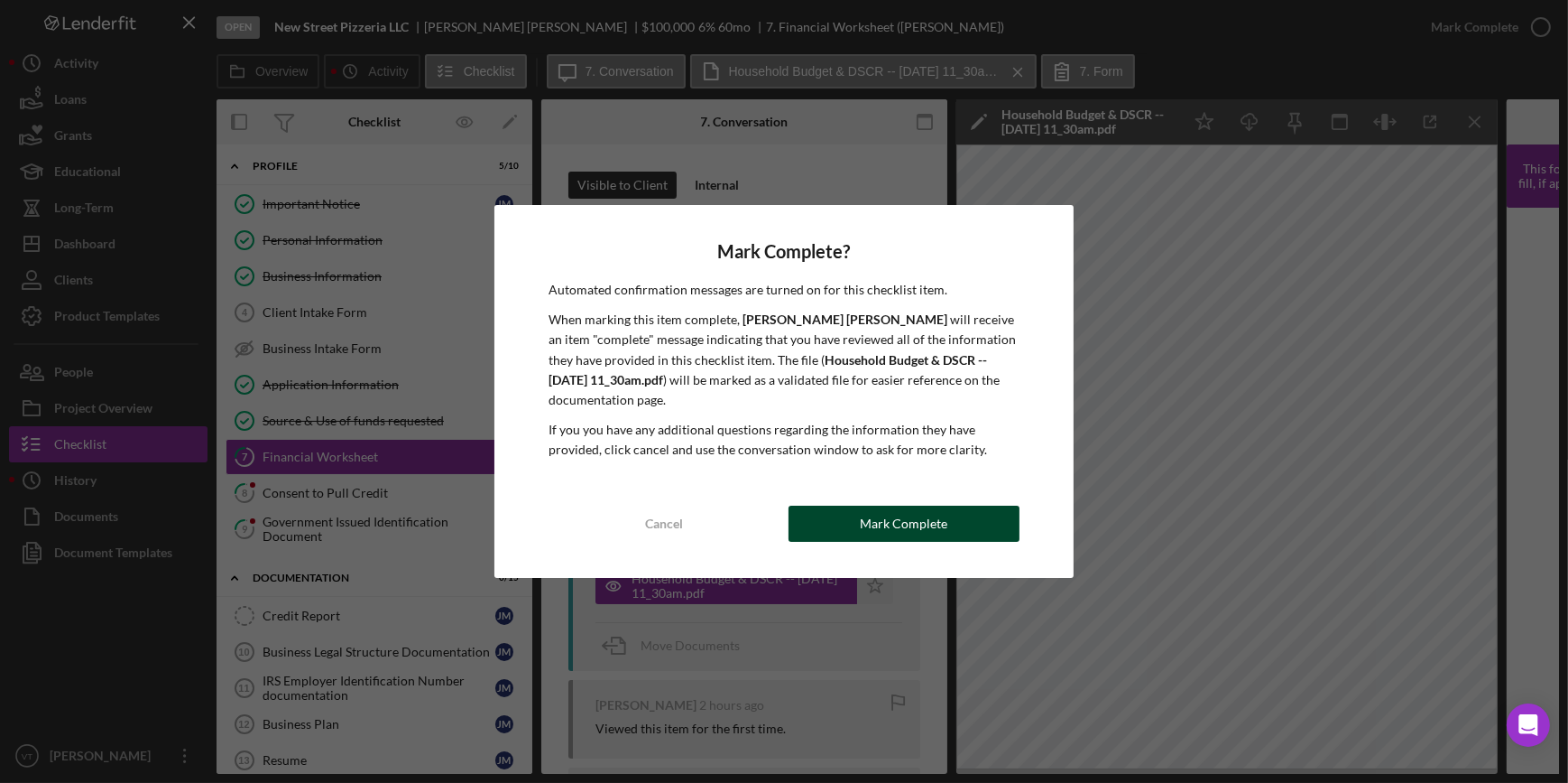
click at [877, 536] on div "Mark Complete" at bounding box center [903, 523] width 88 height 36
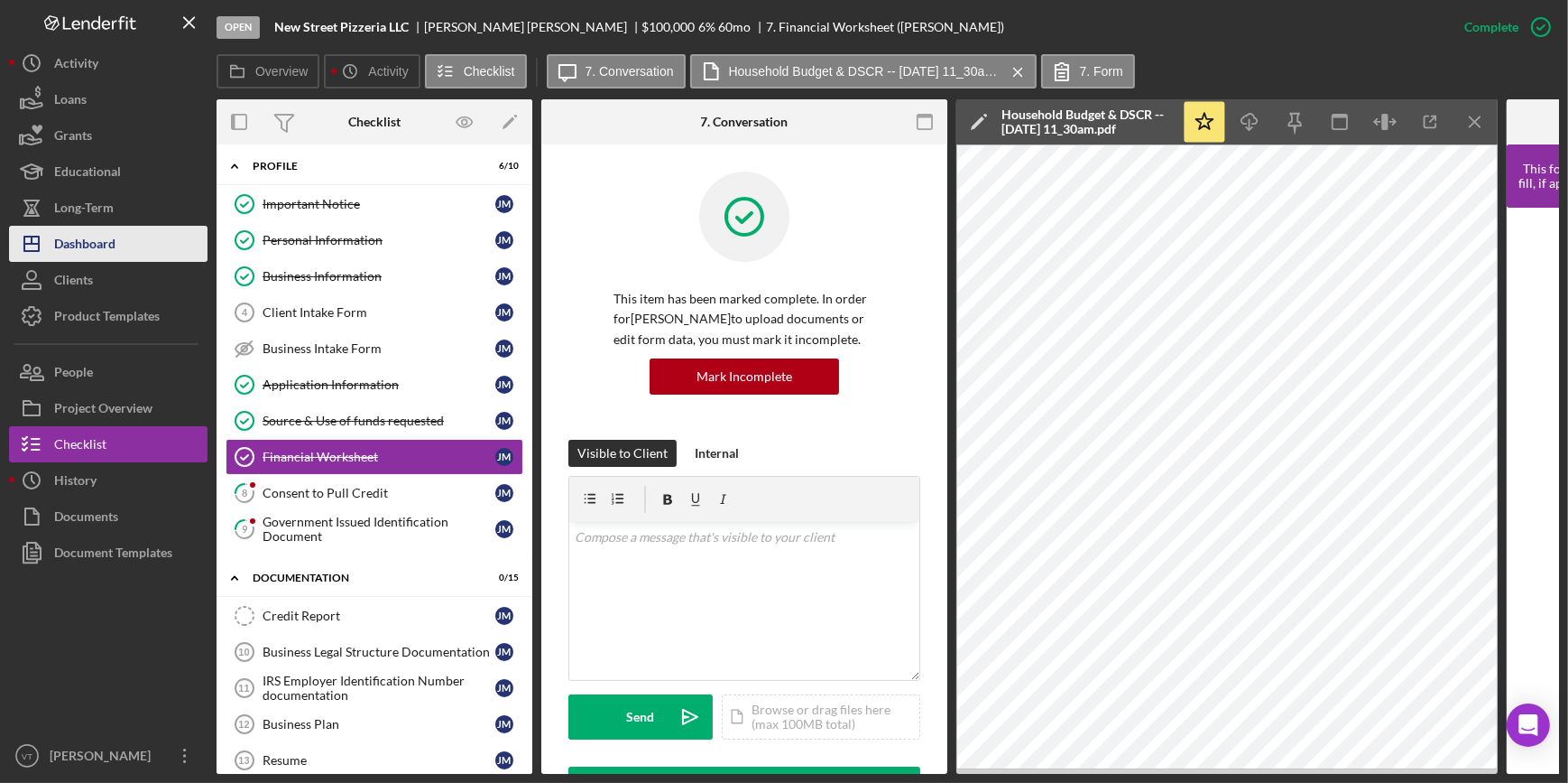
click at [117, 246] on button "Icon/Dashboard Dashboard" at bounding box center [108, 243] width 199 height 36
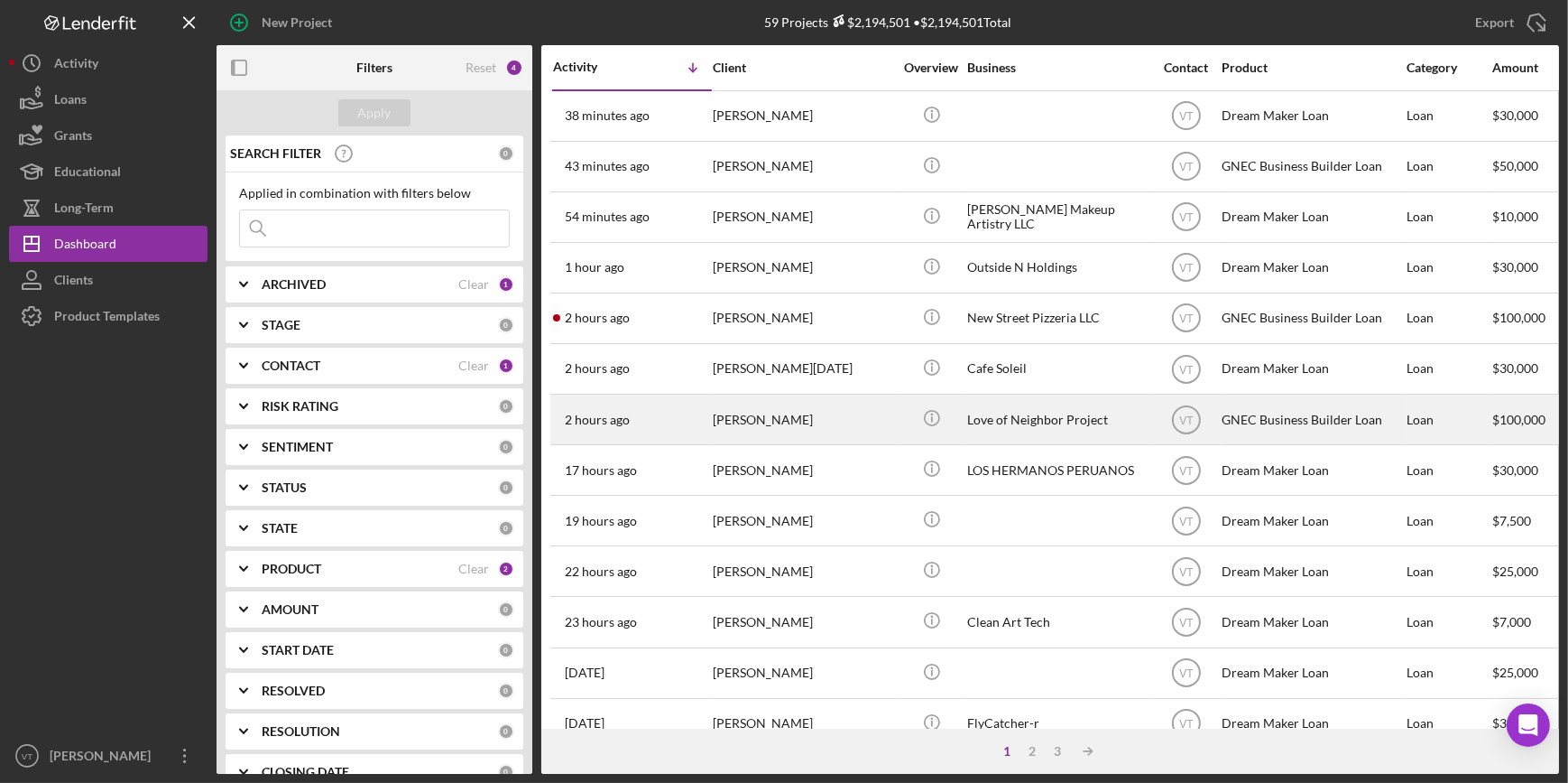
click at [983, 412] on div "Love of Neighbor Project" at bounding box center [1056, 418] width 180 height 48
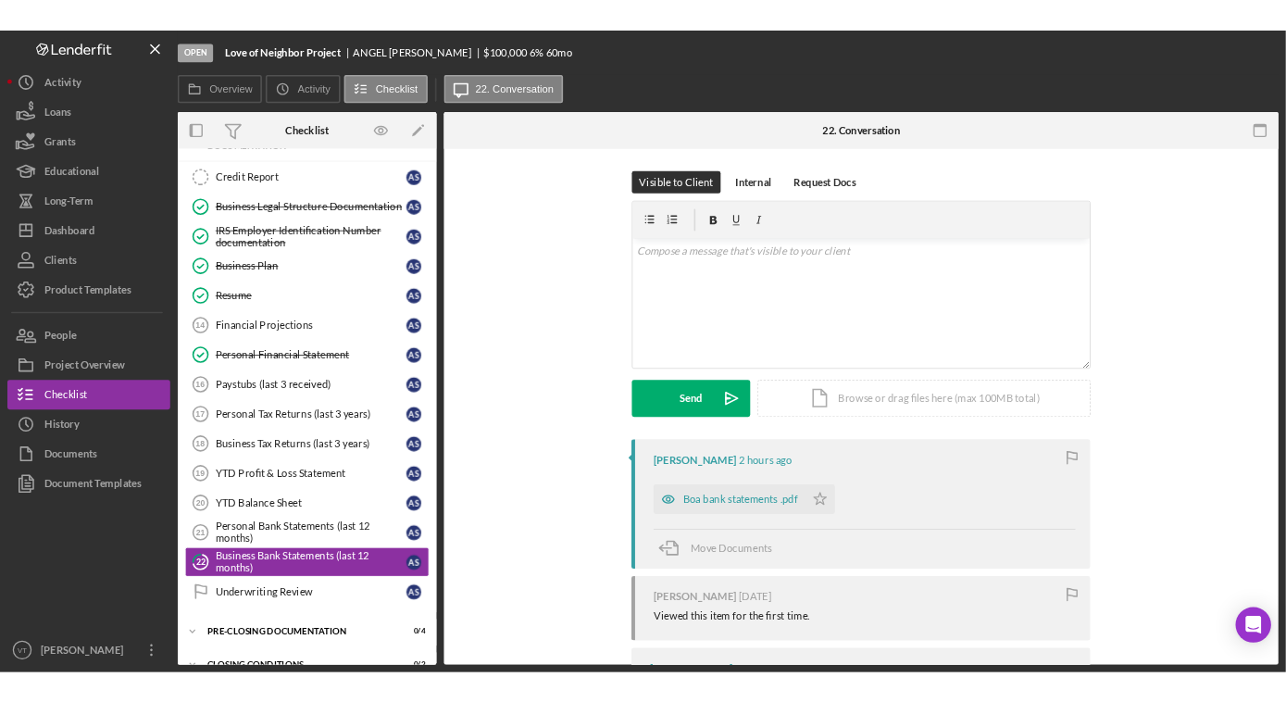
scroll to position [95, 0]
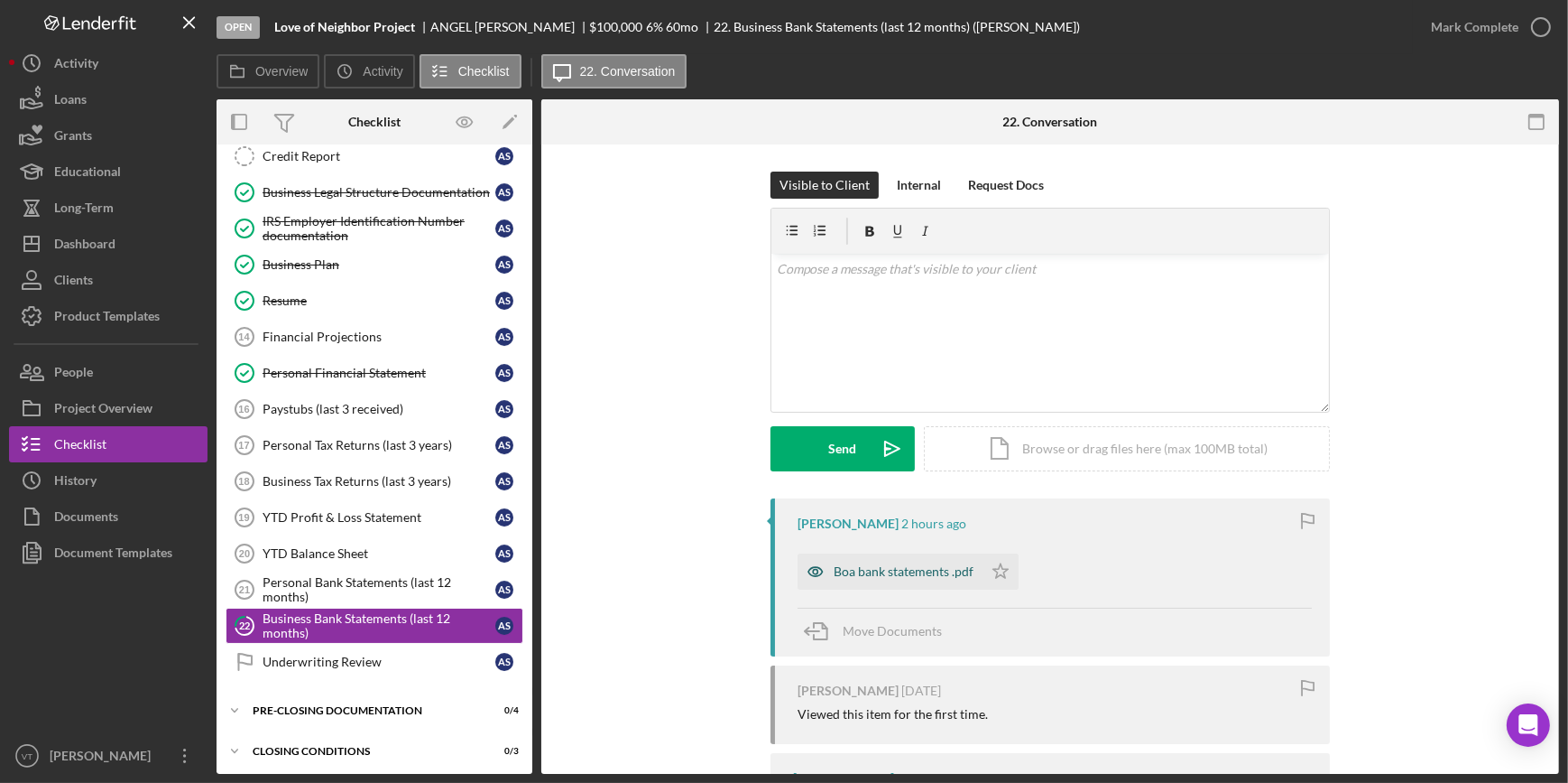
click at [828, 572] on icon "button" at bounding box center [815, 570] width 36 height 36
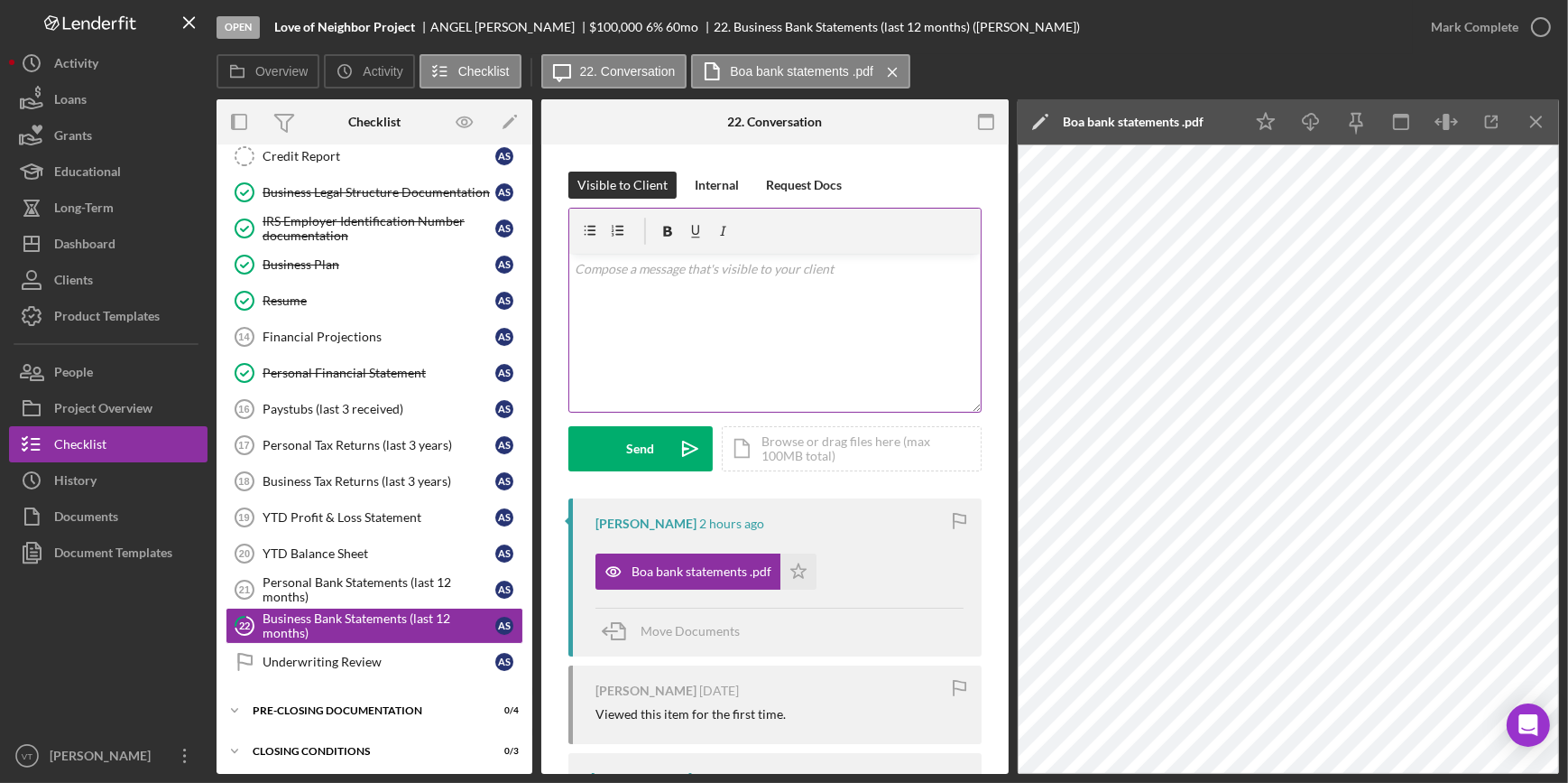
click at [628, 278] on p at bounding box center [776, 269] width 402 height 20
drag, startPoint x: 815, startPoint y: 268, endPoint x: 740, endPoint y: 329, distance: 96.7
click at [740, 329] on div "v Color teal Color pink Remove color Add row above Add row below Add column bef…" at bounding box center [775, 333] width 411 height 158
click at [684, 291] on p "Can you provide financial statements, tax reurns or business bank statements." at bounding box center [776, 280] width 402 height 41
click at [660, 294] on p "Can you provide financial statements, tax returns or business bank statements." at bounding box center [776, 280] width 402 height 41
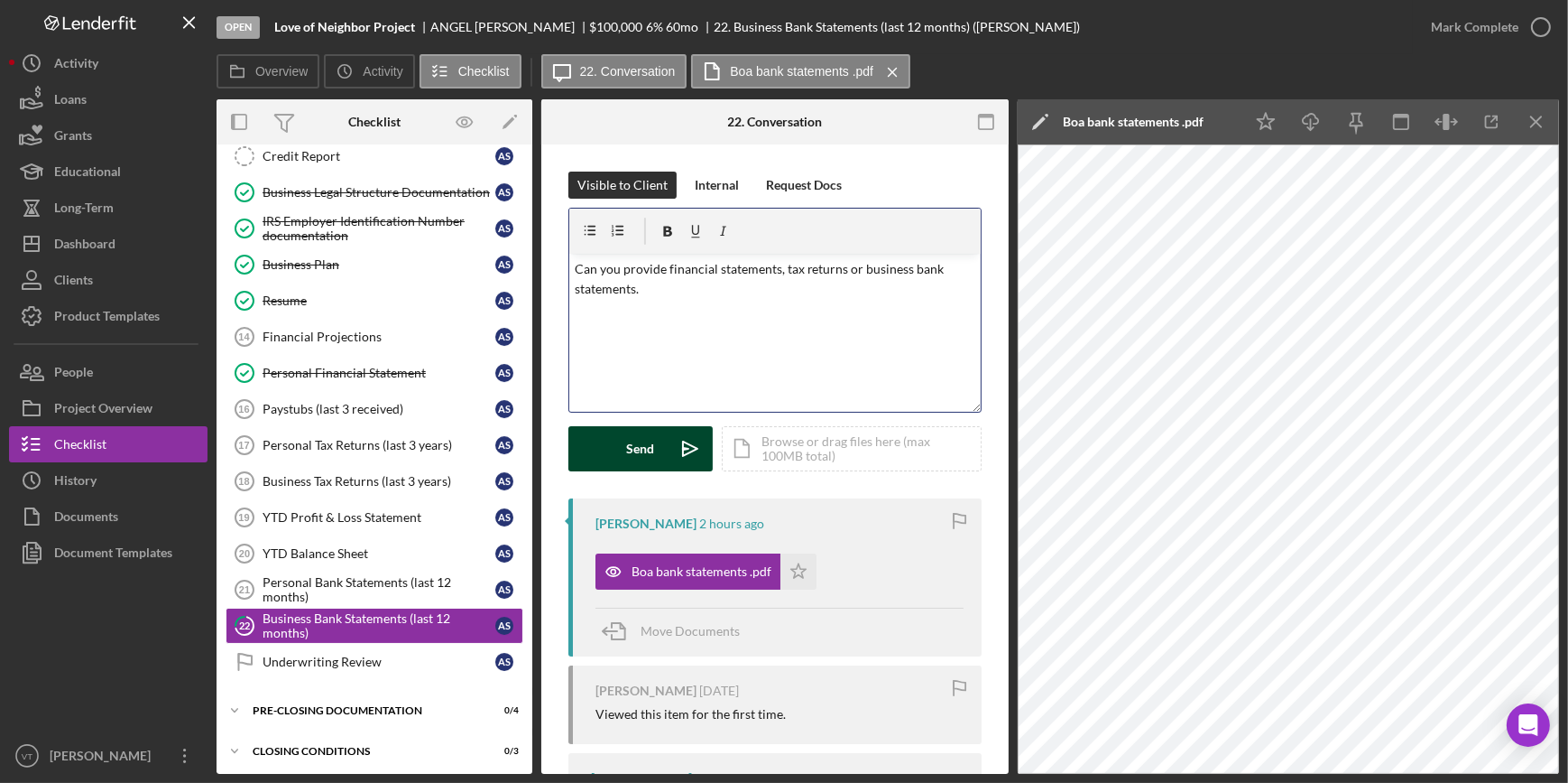
click at [640, 459] on div "Send" at bounding box center [640, 449] width 28 height 45
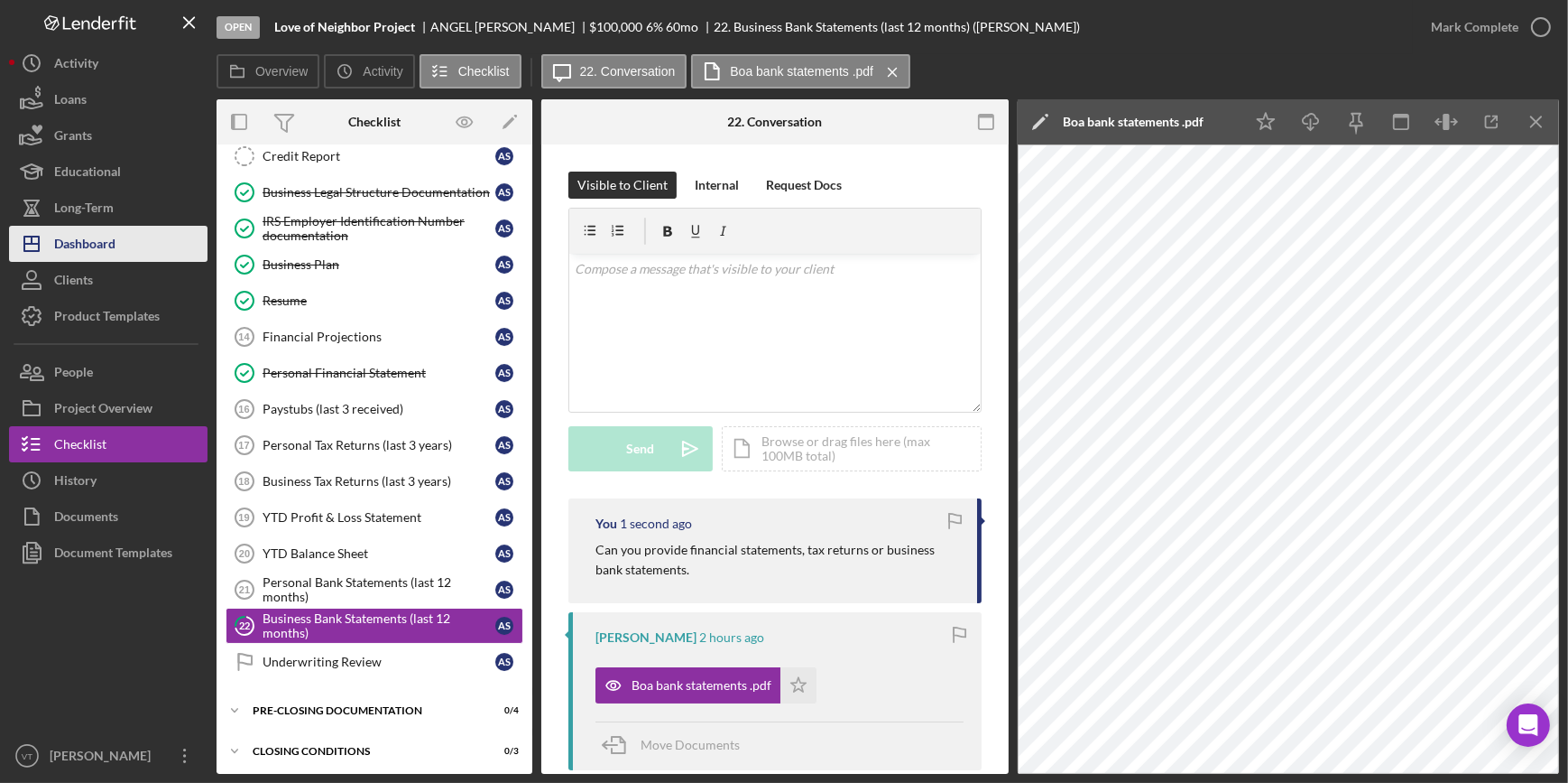
click at [119, 250] on button "Icon/Dashboard Dashboard" at bounding box center [108, 243] width 199 height 36
